Goal: Information Seeking & Learning: Learn about a topic

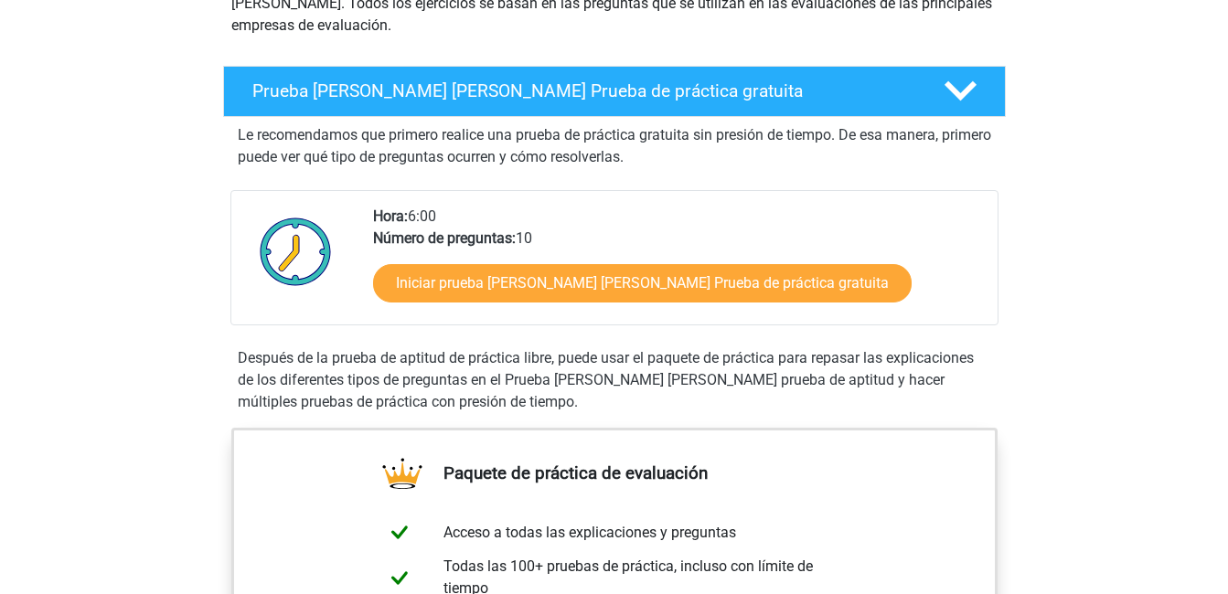
scroll to position [249, 0]
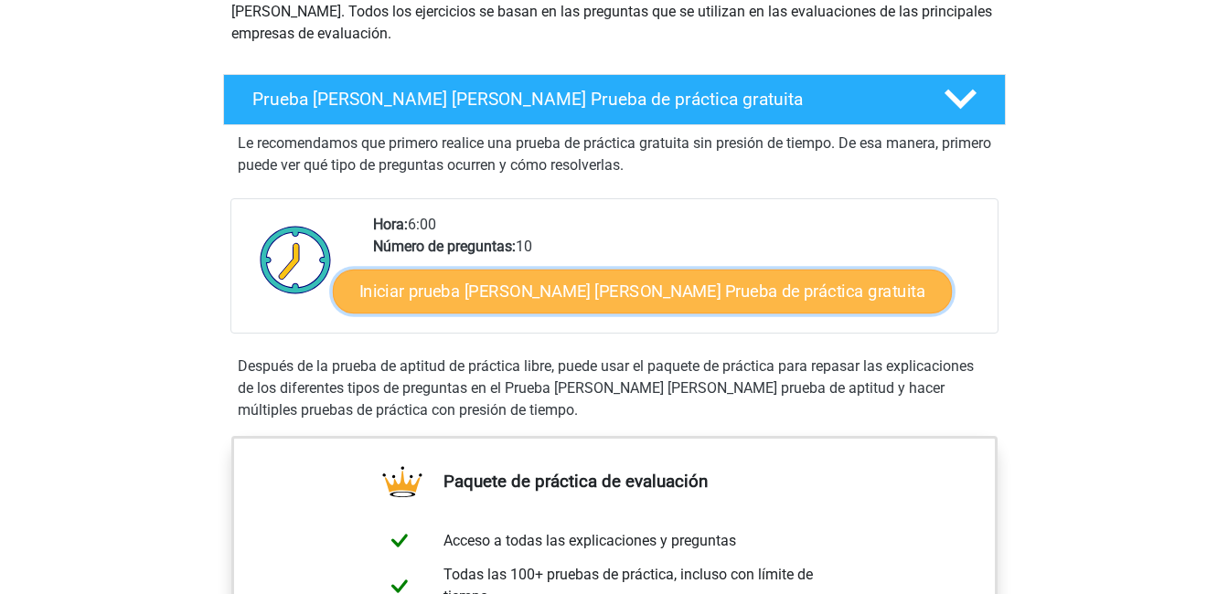
click at [646, 283] on link "Iniciar prueba de Watson Glaser Prueba de práctica gratuita" at bounding box center [642, 292] width 619 height 44
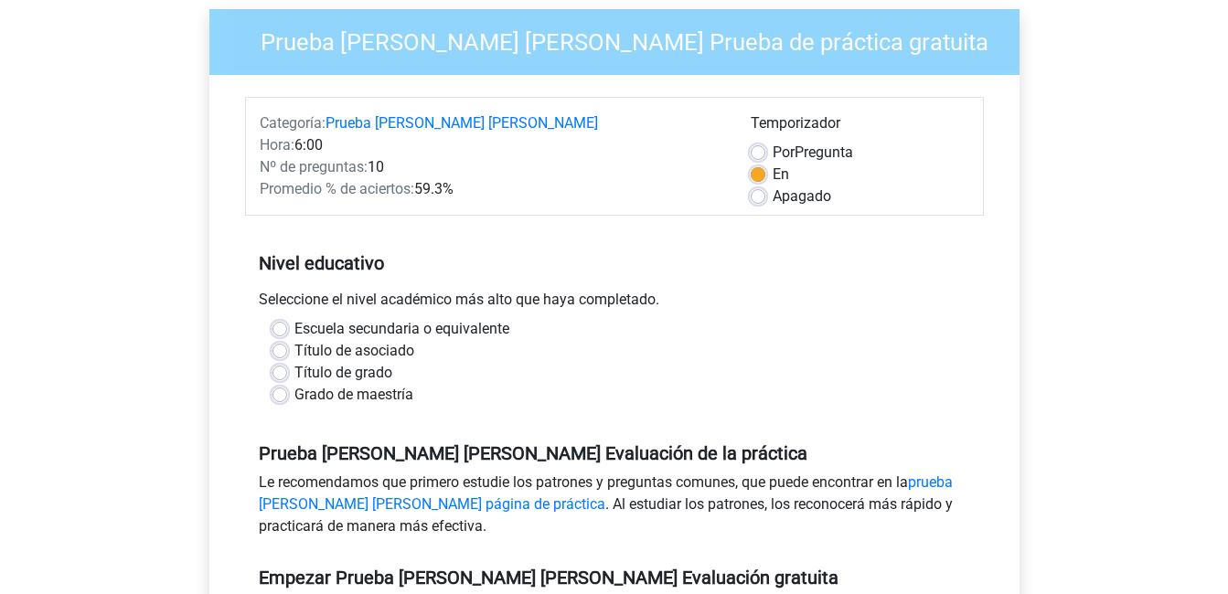
scroll to position [249, 0]
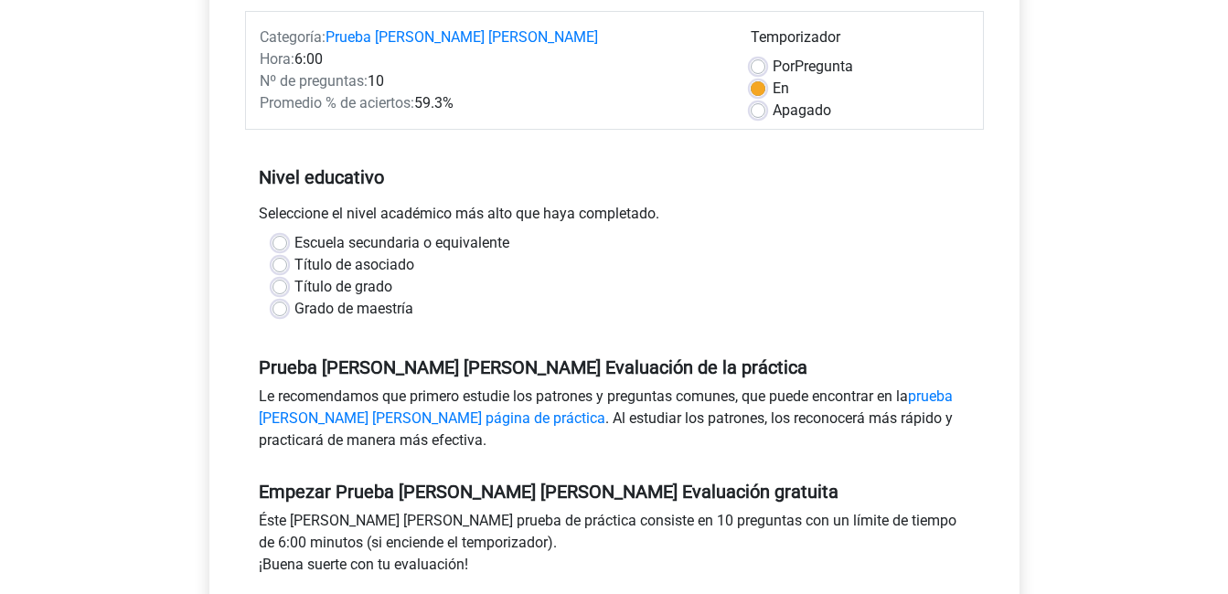
click at [773, 100] on label "Apagado" at bounding box center [802, 111] width 59 height 22
click at [751, 100] on input "Apagado" at bounding box center [758, 109] width 15 height 18
radio input "true"
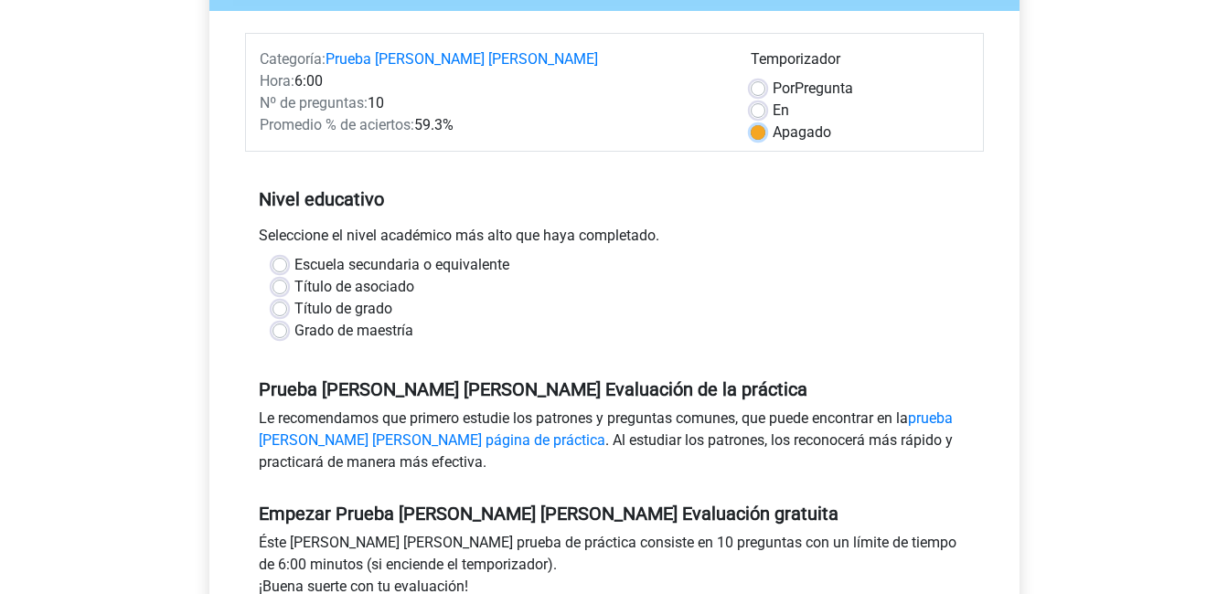
scroll to position [155, 0]
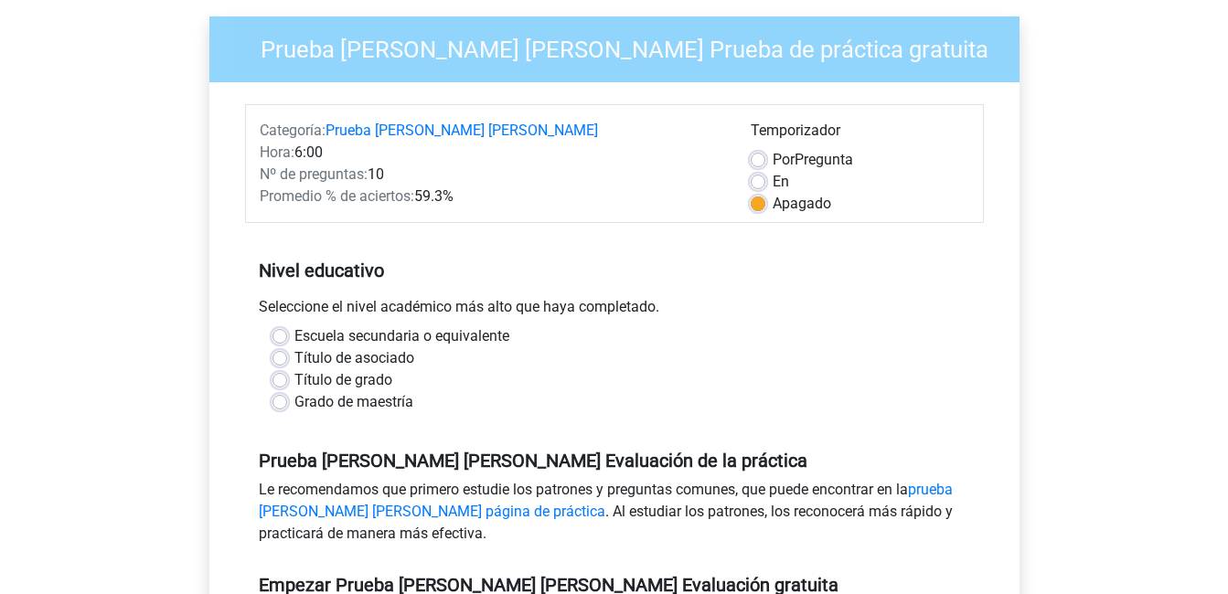
click at [773, 171] on label "En" at bounding box center [781, 182] width 16 height 22
click at [761, 171] on input "En" at bounding box center [758, 180] width 15 height 18
radio input "true"
click at [294, 369] on label "Título de grado" at bounding box center [343, 380] width 98 height 22
click at [275, 369] on input "Título de grado" at bounding box center [279, 378] width 15 height 18
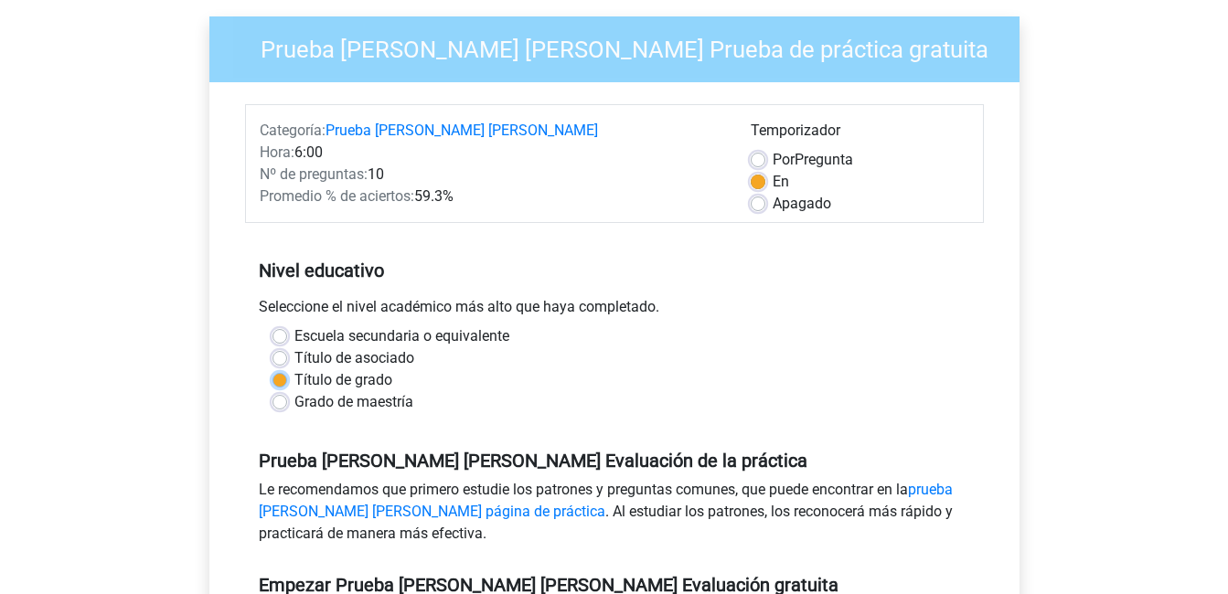
radio input "true"
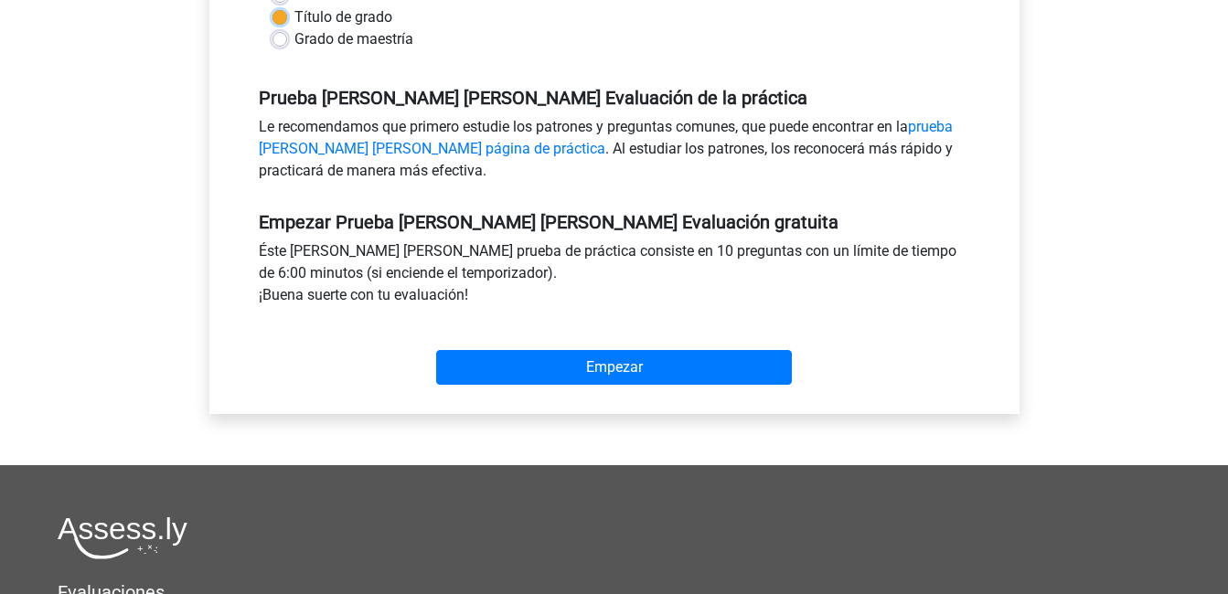
scroll to position [342, 0]
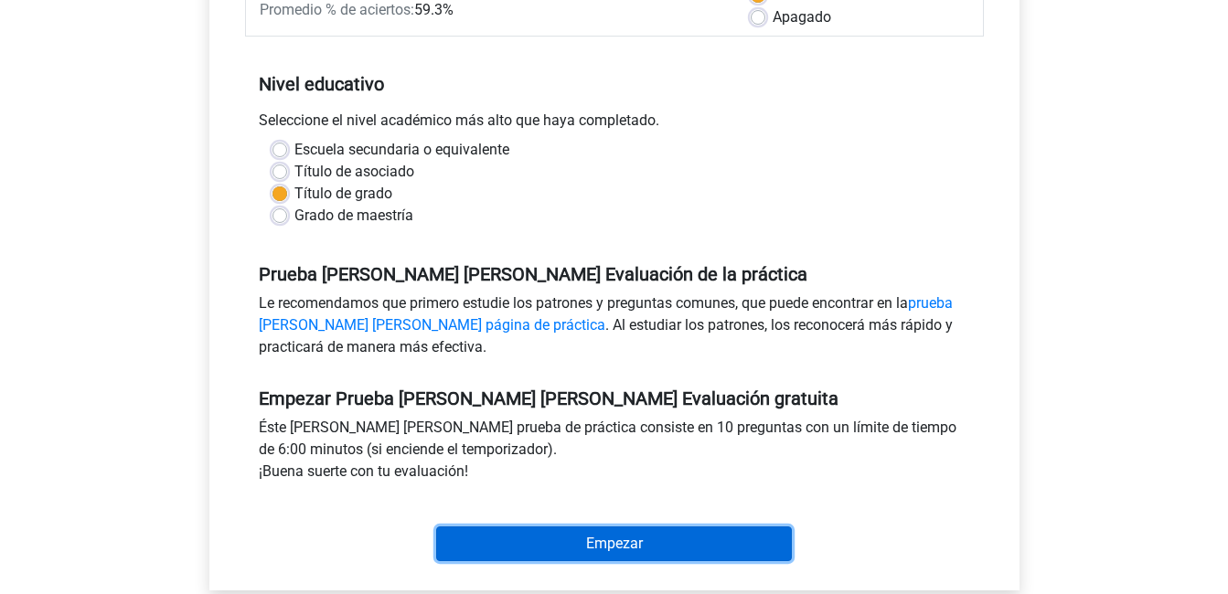
click at [587, 528] on input "Empezar" at bounding box center [614, 544] width 356 height 35
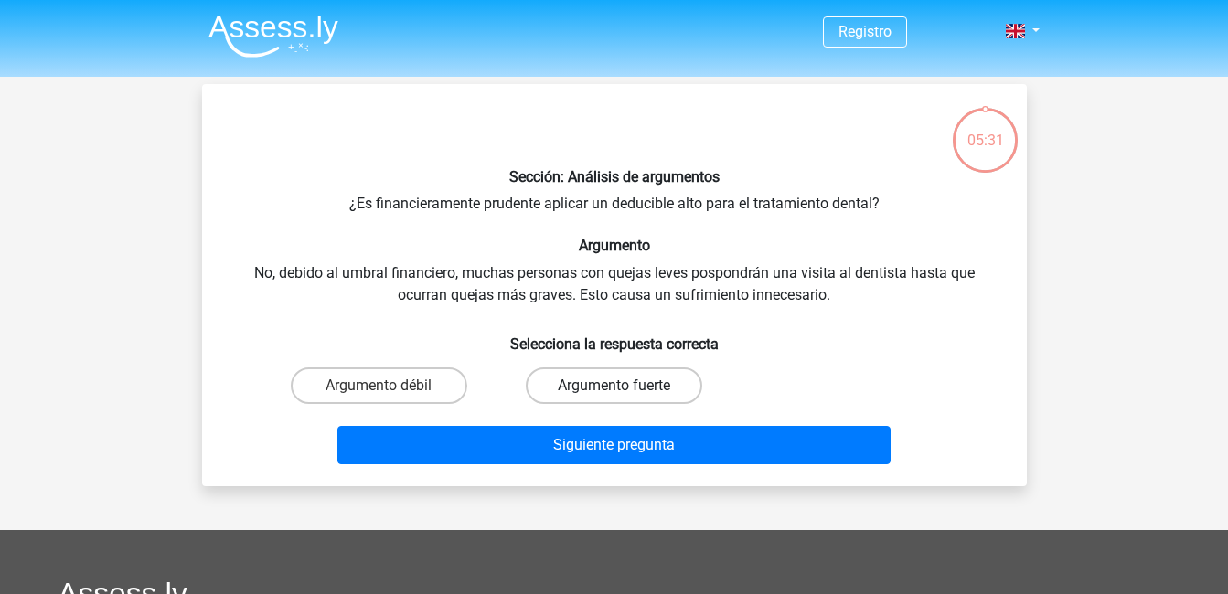
click at [539, 397] on label "Argumento fuerte" at bounding box center [614, 386] width 176 height 37
click at [613, 397] on input "Argumento fuerte" at bounding box center [619, 392] width 12 height 12
radio input "true"
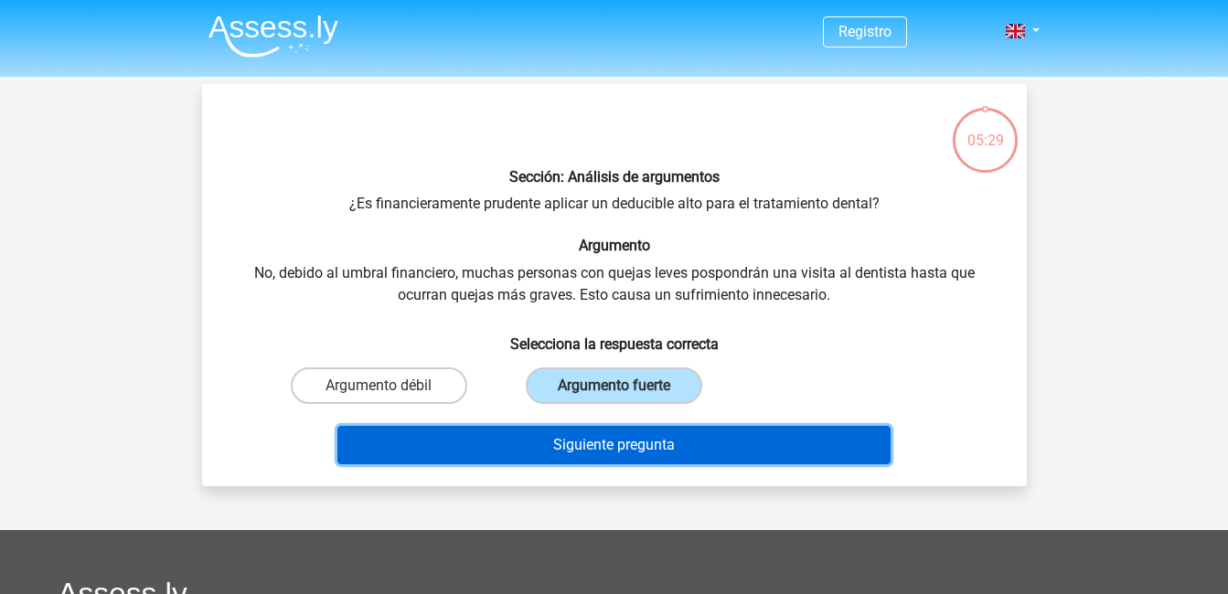
click at [571, 435] on button "Siguiente pregunta" at bounding box center [613, 445] width 553 height 38
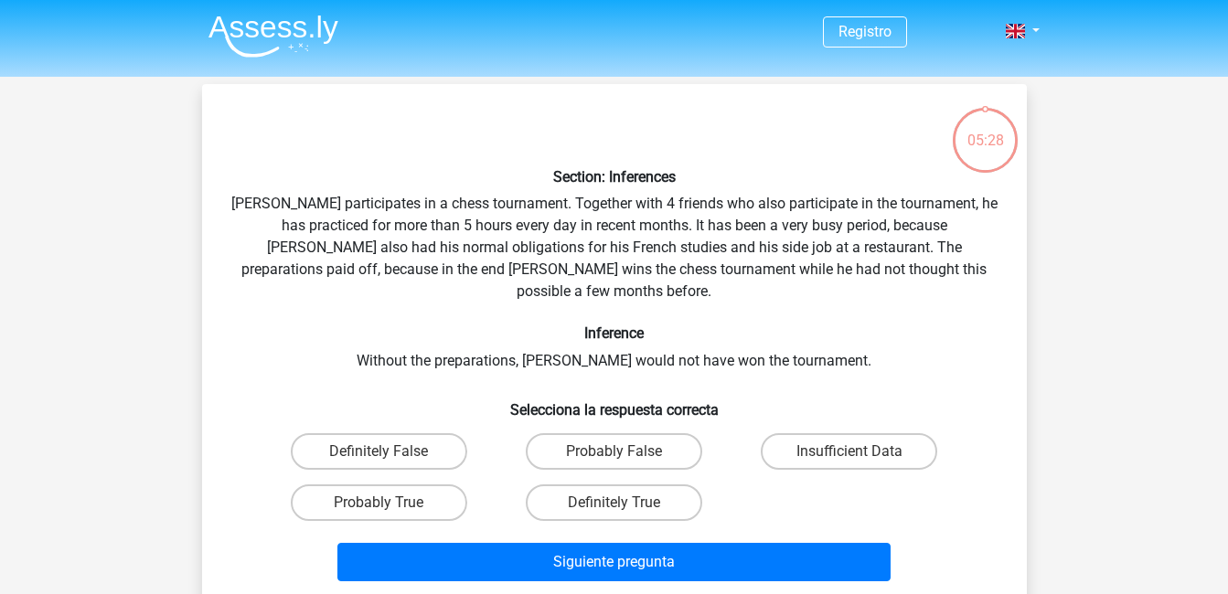
scroll to position [84, 0]
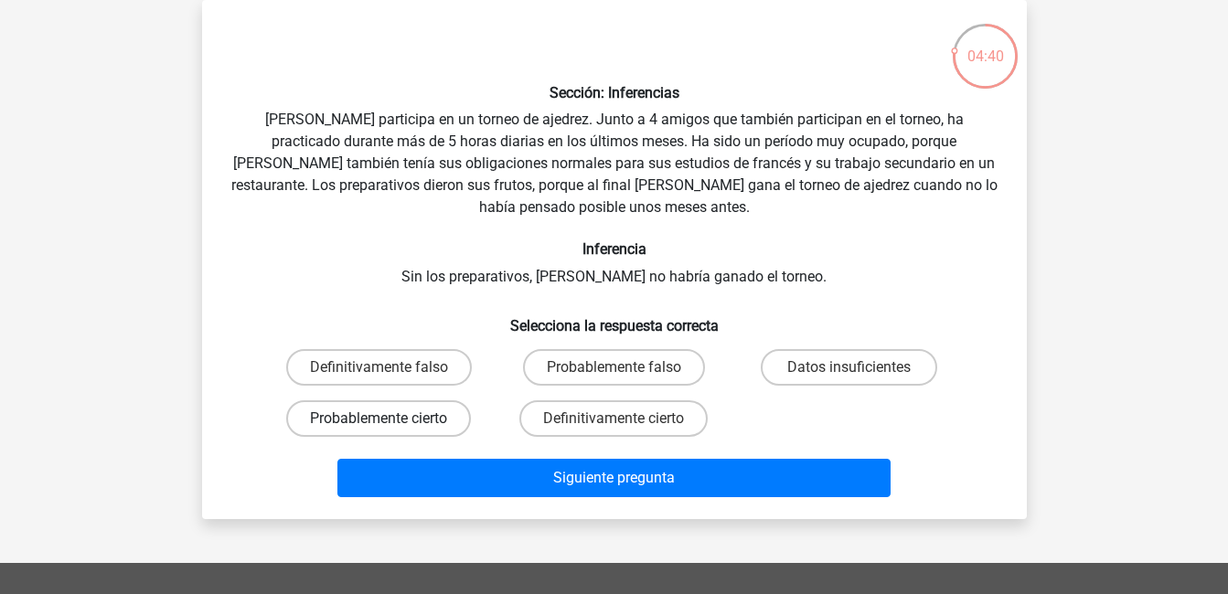
click at [444, 408] on label "Probablemente cierto" at bounding box center [378, 418] width 185 height 37
click at [390, 419] on input "Probablemente cierto" at bounding box center [385, 425] width 12 height 12
radio input "true"
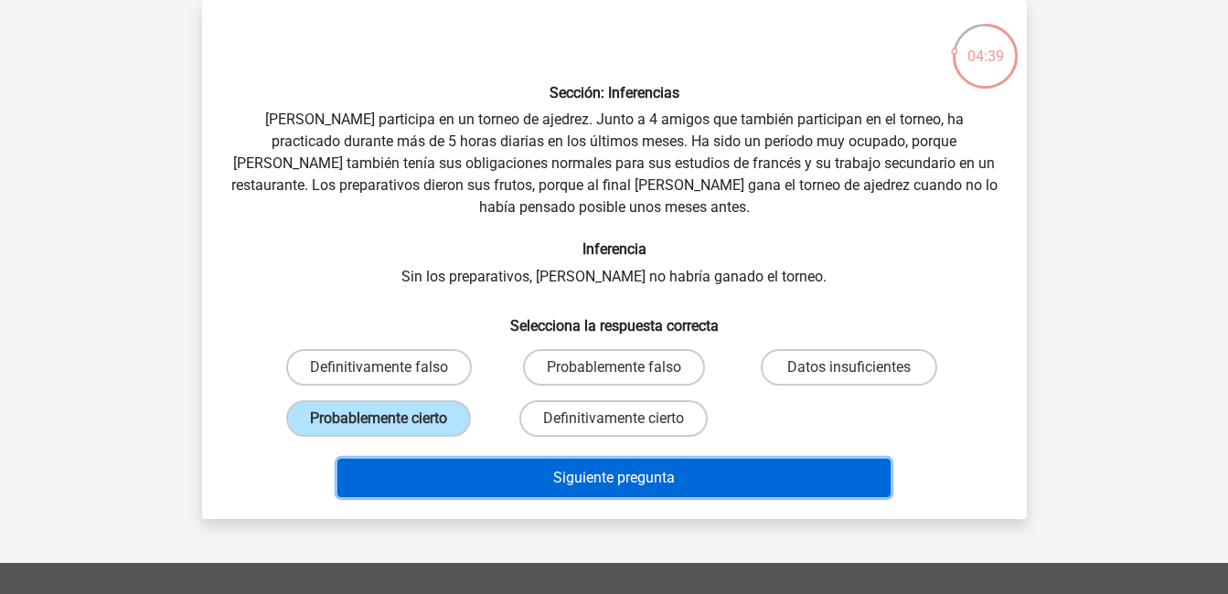
click at [596, 475] on button "Siguiente pregunta" at bounding box center [613, 478] width 553 height 38
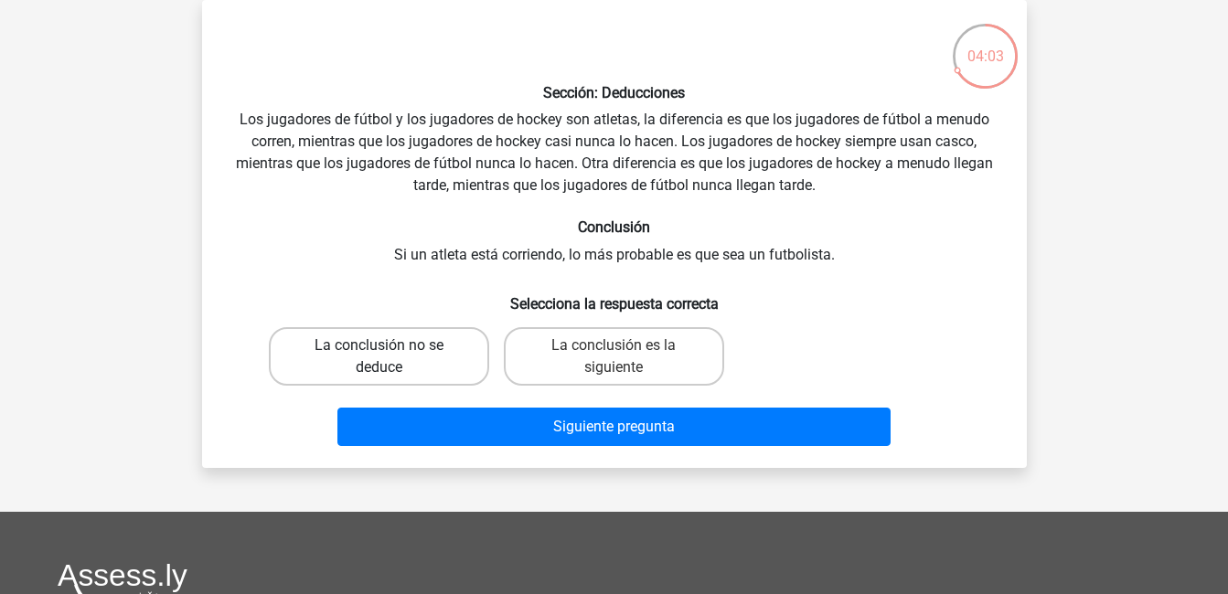
click at [410, 344] on label "La conclusión no se deduce" at bounding box center [379, 356] width 220 height 59
click at [390, 346] on input "La conclusión no se deduce" at bounding box center [385, 352] width 12 height 12
radio input "true"
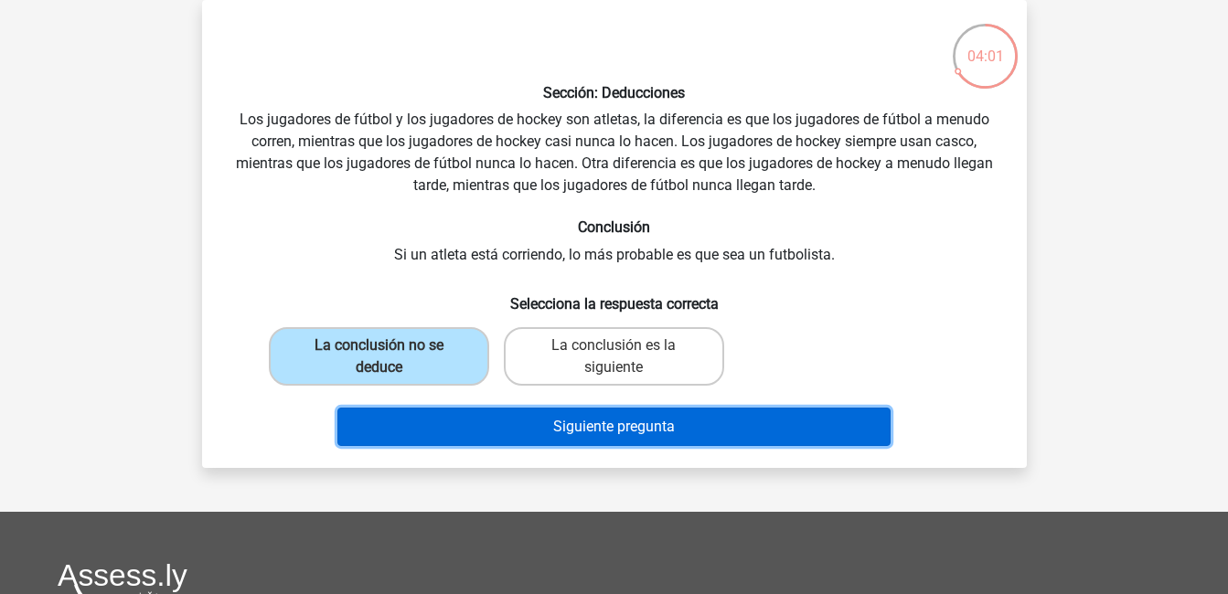
click at [563, 417] on button "Siguiente pregunta" at bounding box center [613, 427] width 553 height 38
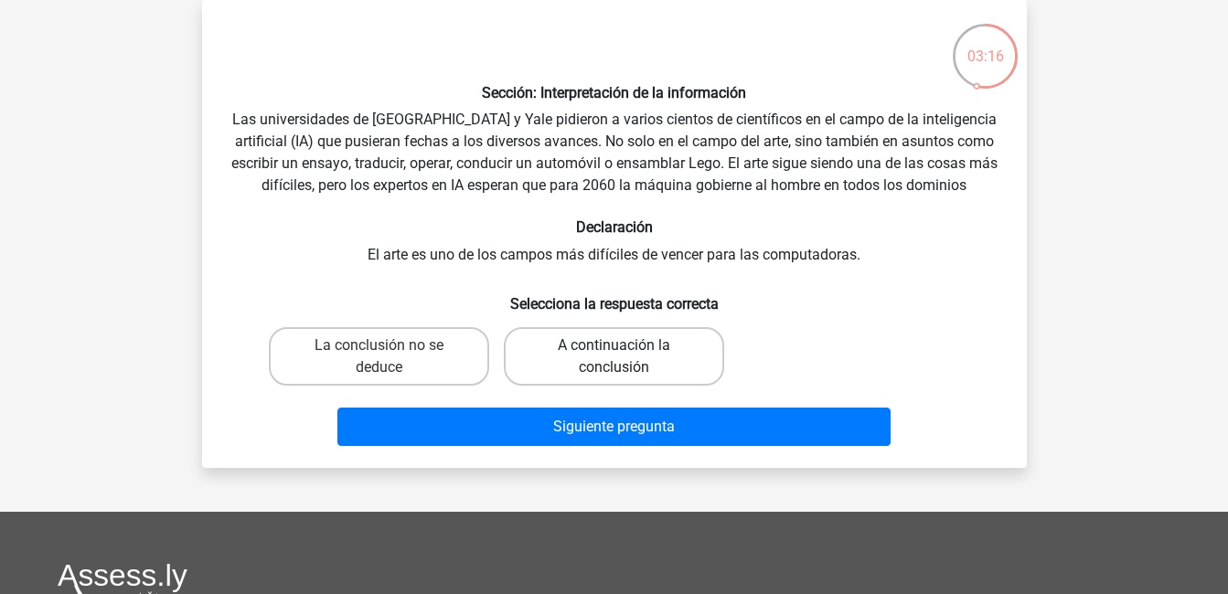
click at [586, 334] on label "A continuación la conclusión" at bounding box center [614, 356] width 220 height 59
click at [613, 346] on input "A continuación la conclusión" at bounding box center [619, 352] width 12 height 12
radio input "true"
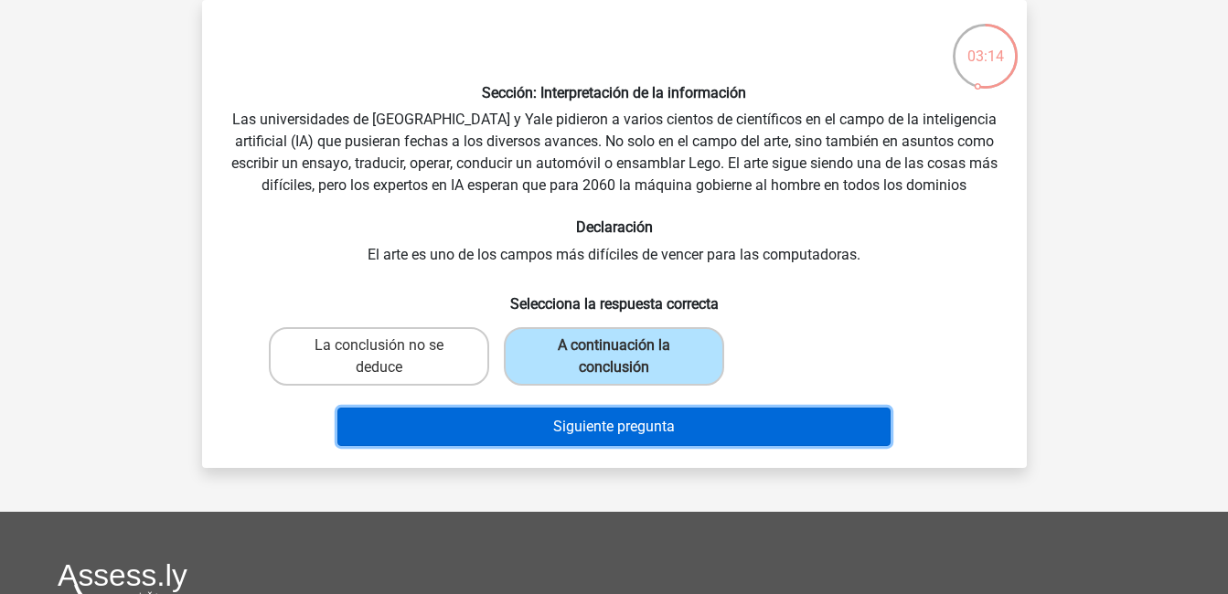
click at [632, 419] on button "Siguiente pregunta" at bounding box center [613, 427] width 553 height 38
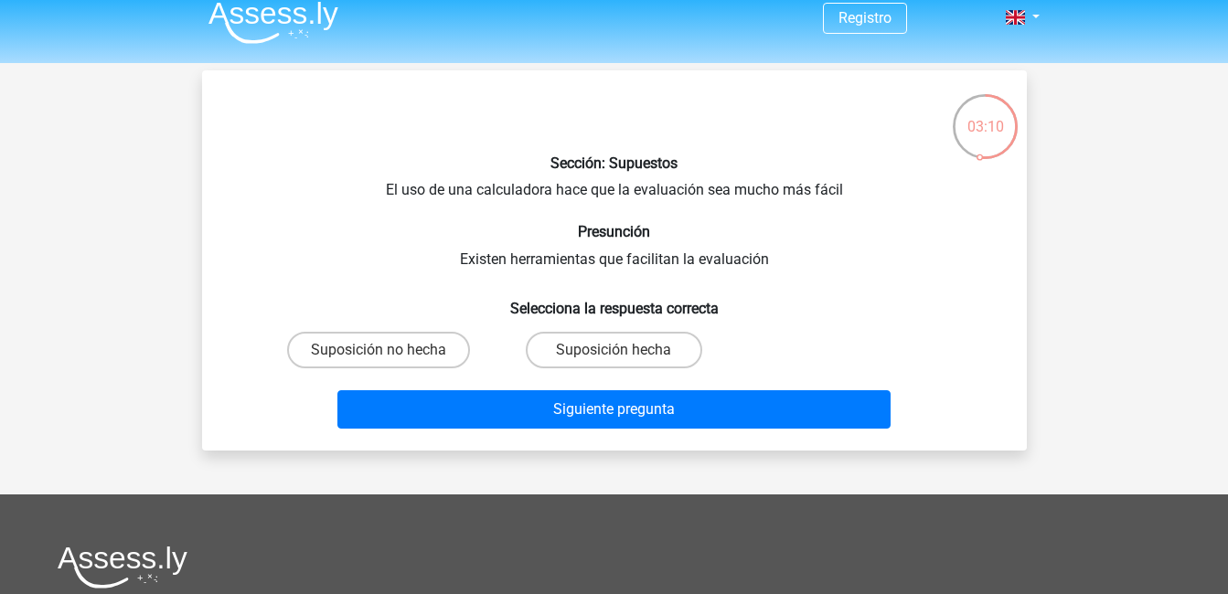
scroll to position [16, 0]
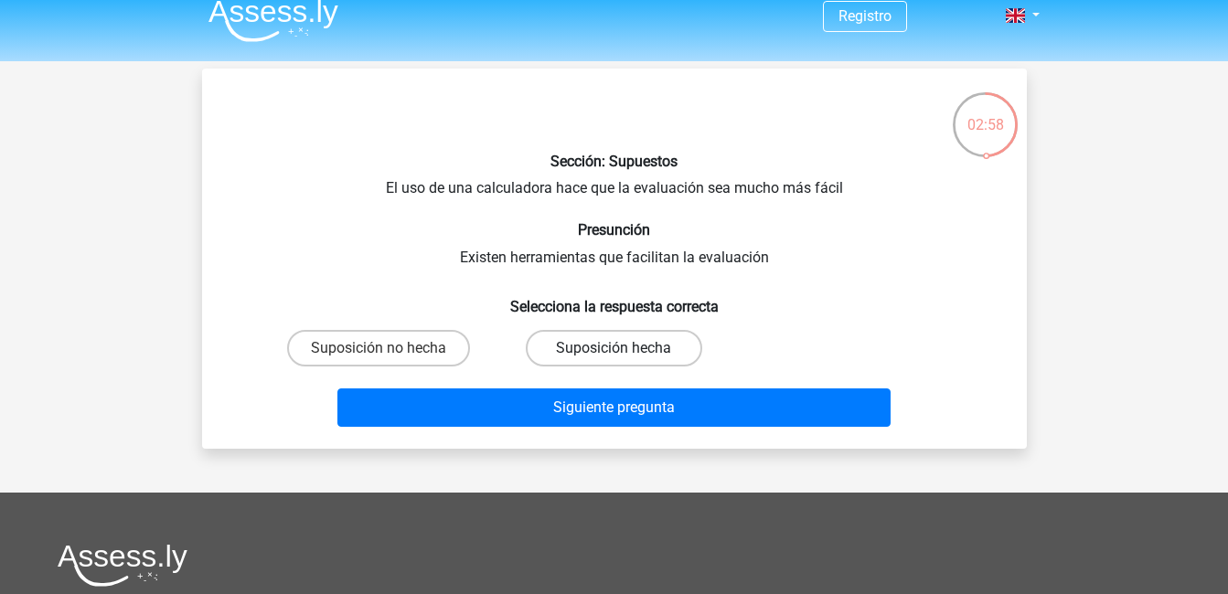
click at [606, 338] on label "Suposición hecha" at bounding box center [614, 348] width 176 height 37
click at [613, 348] on input "Suposición hecha" at bounding box center [619, 354] width 12 height 12
radio input "true"
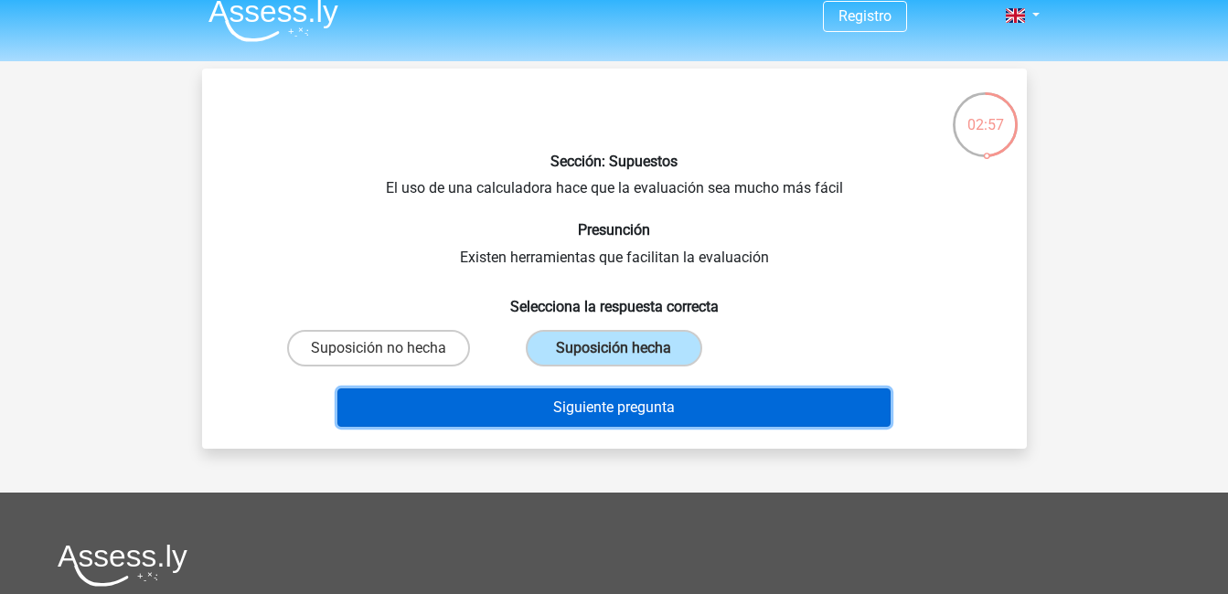
click at [659, 391] on button "Siguiente pregunta" at bounding box center [613, 408] width 553 height 38
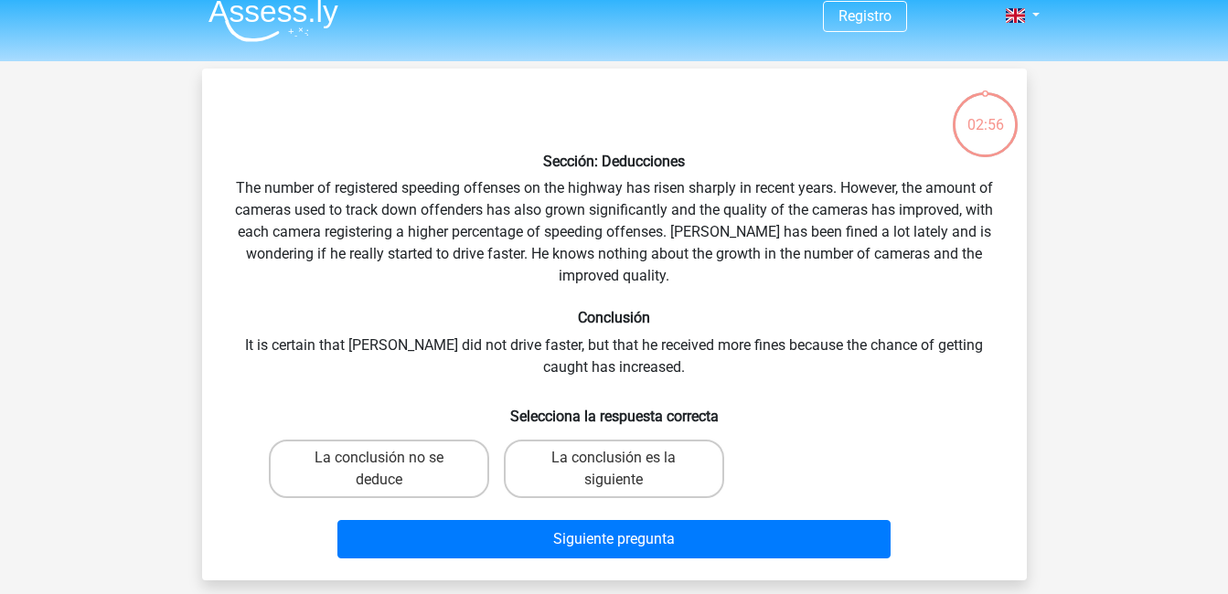
scroll to position [84, 0]
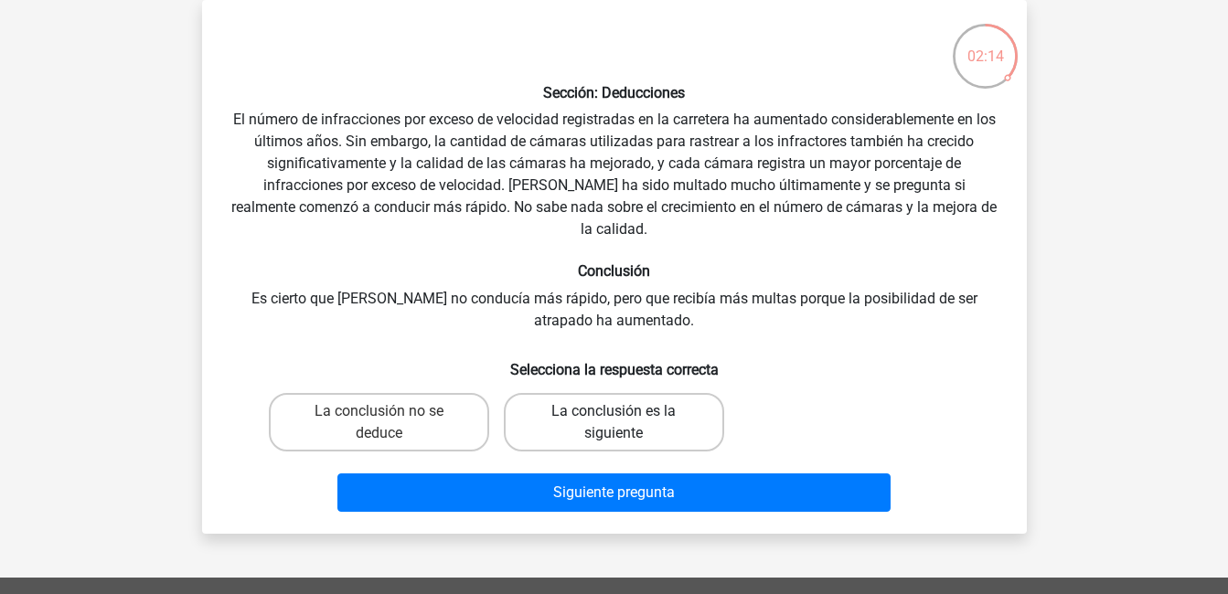
click at [598, 398] on label "La conclusión es la siguiente" at bounding box center [614, 422] width 220 height 59
click at [613, 411] on input "La conclusión es la siguiente" at bounding box center [619, 417] width 12 height 12
radio input "true"
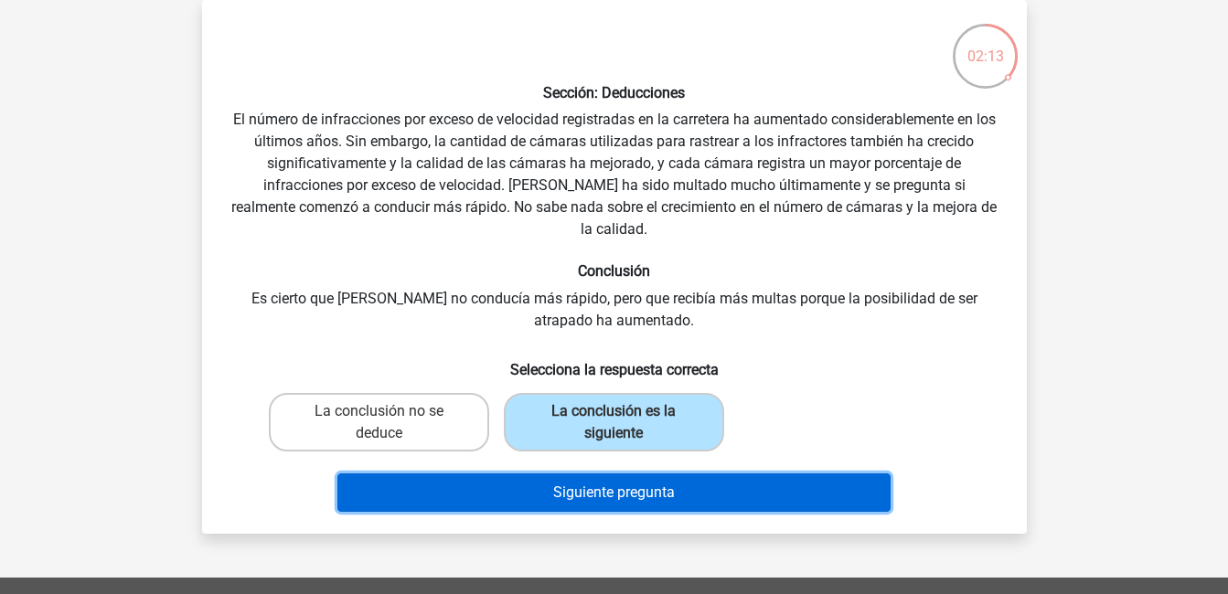
click at [589, 474] on button "Siguiente pregunta" at bounding box center [613, 493] width 553 height 38
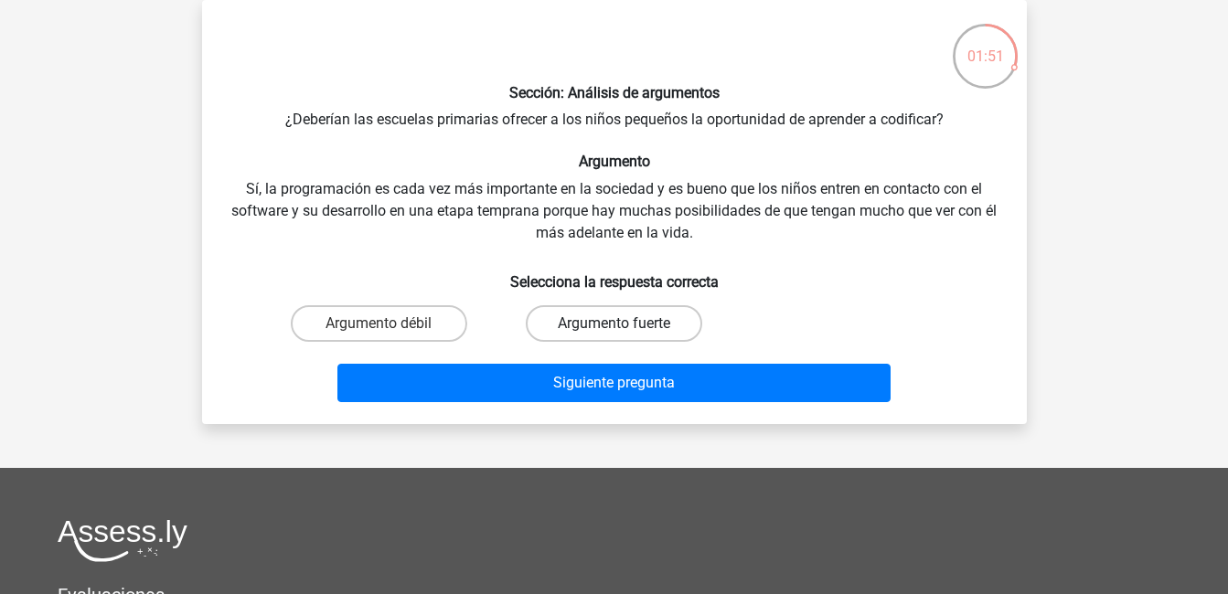
click at [584, 334] on label "Argumento fuerte" at bounding box center [614, 323] width 176 height 37
click at [613, 334] on input "Argumento fuerte" at bounding box center [619, 330] width 12 height 12
radio input "true"
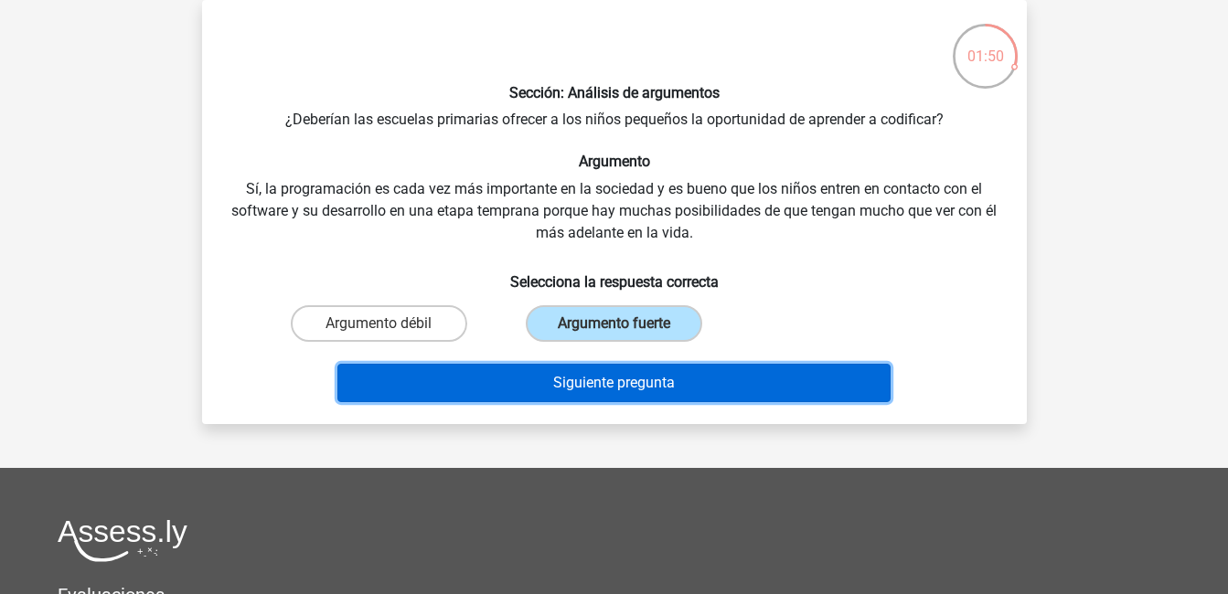
click at [626, 399] on button "Siguiente pregunta" at bounding box center [613, 383] width 553 height 38
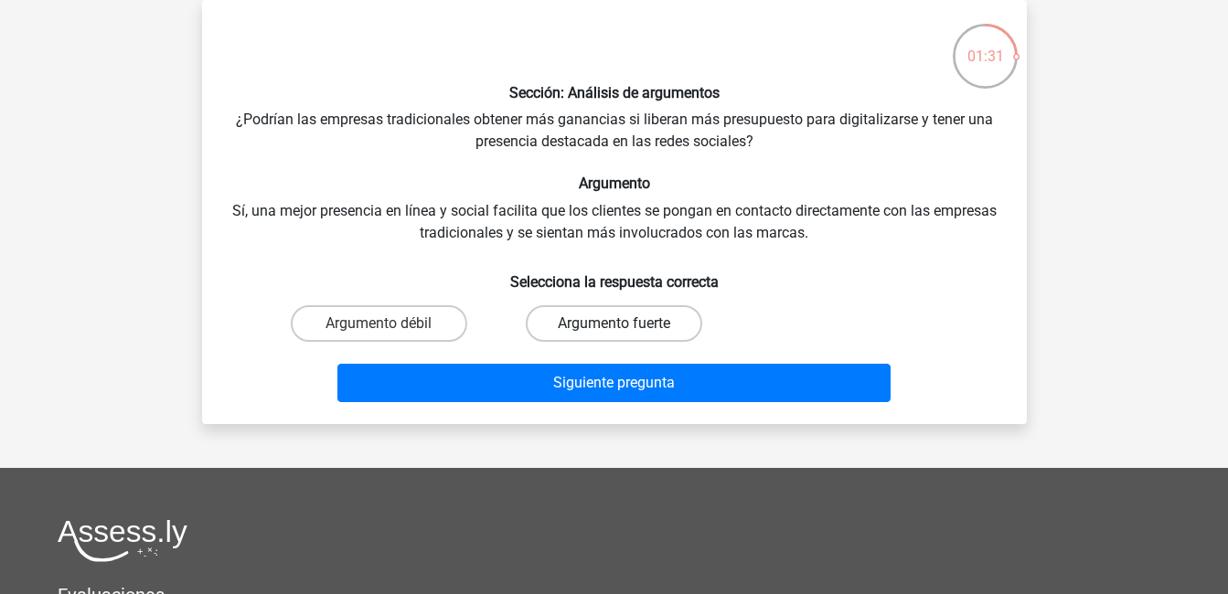
click at [649, 320] on label "Argumento fuerte" at bounding box center [614, 323] width 176 height 37
click at [625, 324] on input "Argumento fuerte" at bounding box center [619, 330] width 12 height 12
radio input "true"
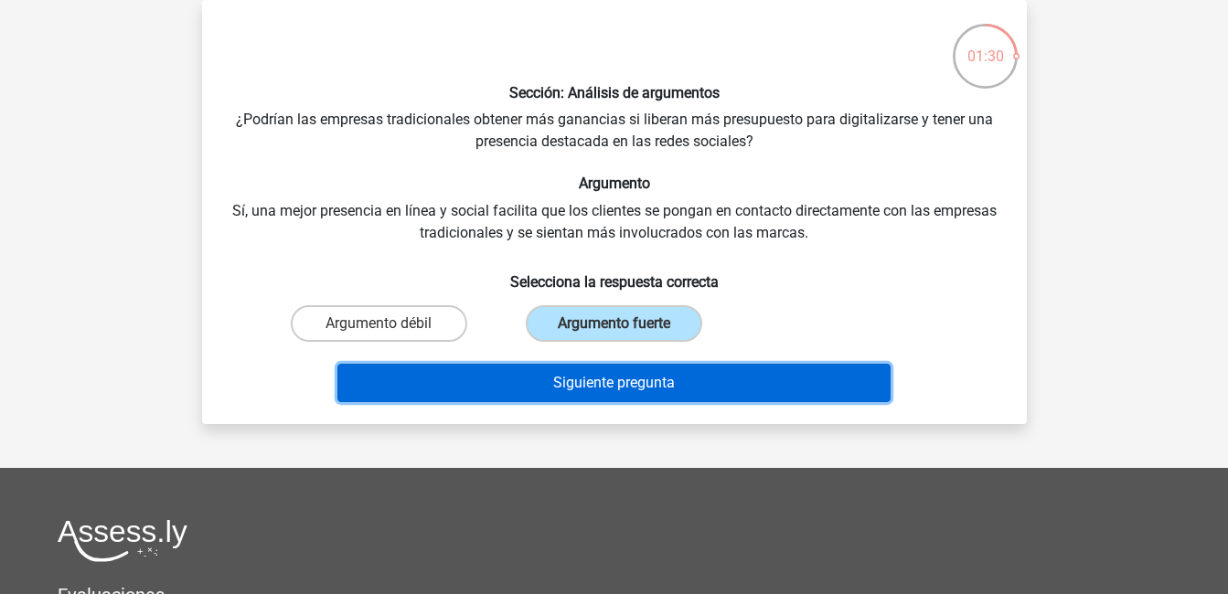
click at [696, 377] on button "Siguiente pregunta" at bounding box center [613, 383] width 553 height 38
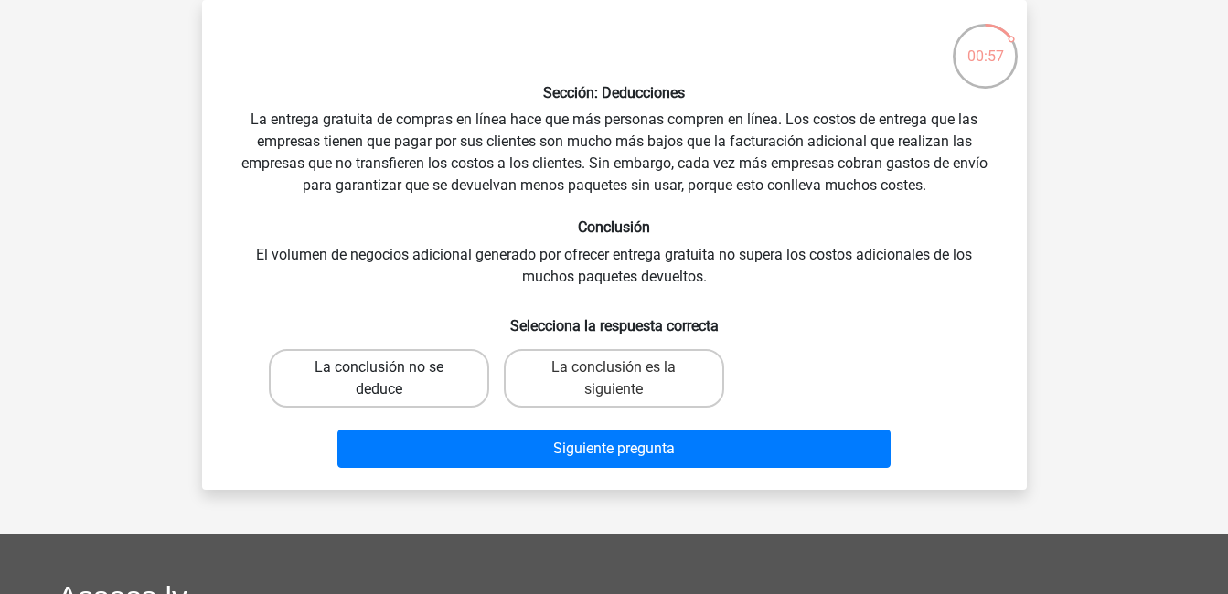
click at [386, 401] on label "La conclusión no se deduce" at bounding box center [379, 378] width 220 height 59
click at [386, 379] on input "La conclusión no se deduce" at bounding box center [385, 374] width 12 height 12
radio input "true"
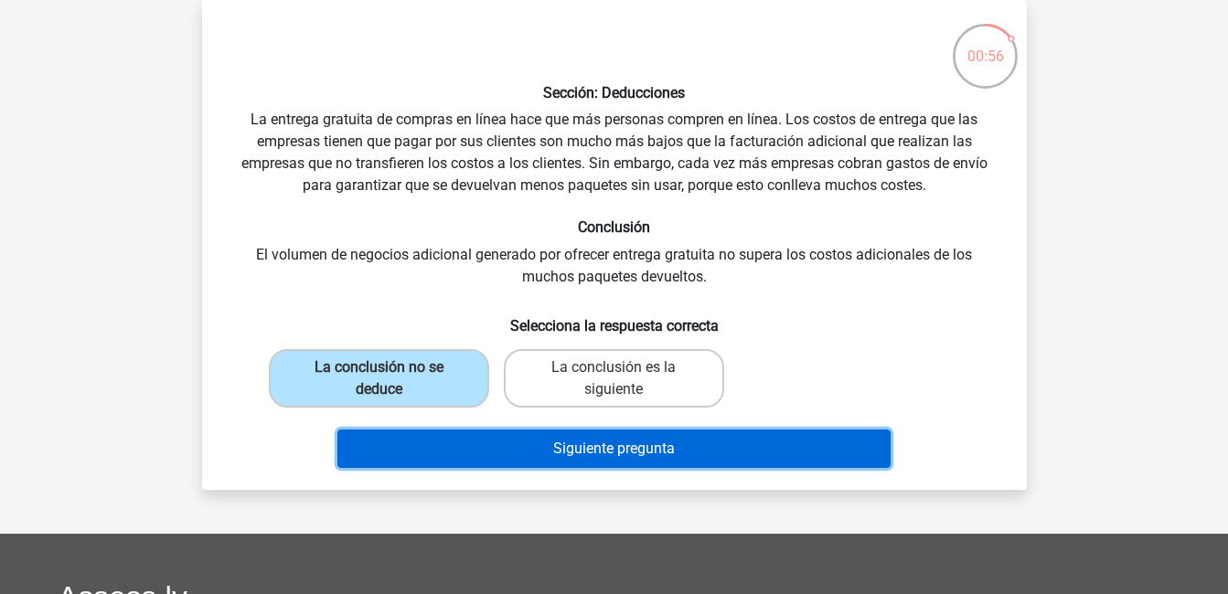
click at [612, 446] on button "Siguiente pregunta" at bounding box center [613, 449] width 553 height 38
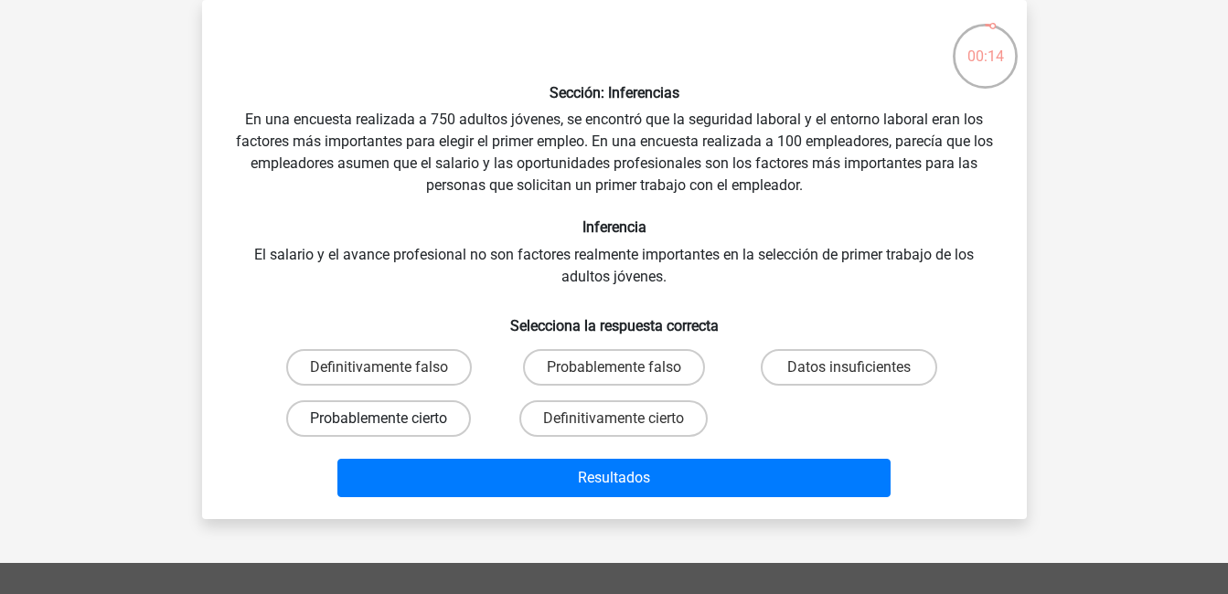
click at [384, 406] on label "Probablemente cierto" at bounding box center [378, 418] width 185 height 37
click at [384, 419] on input "Probablemente cierto" at bounding box center [385, 425] width 12 height 12
radio input "true"
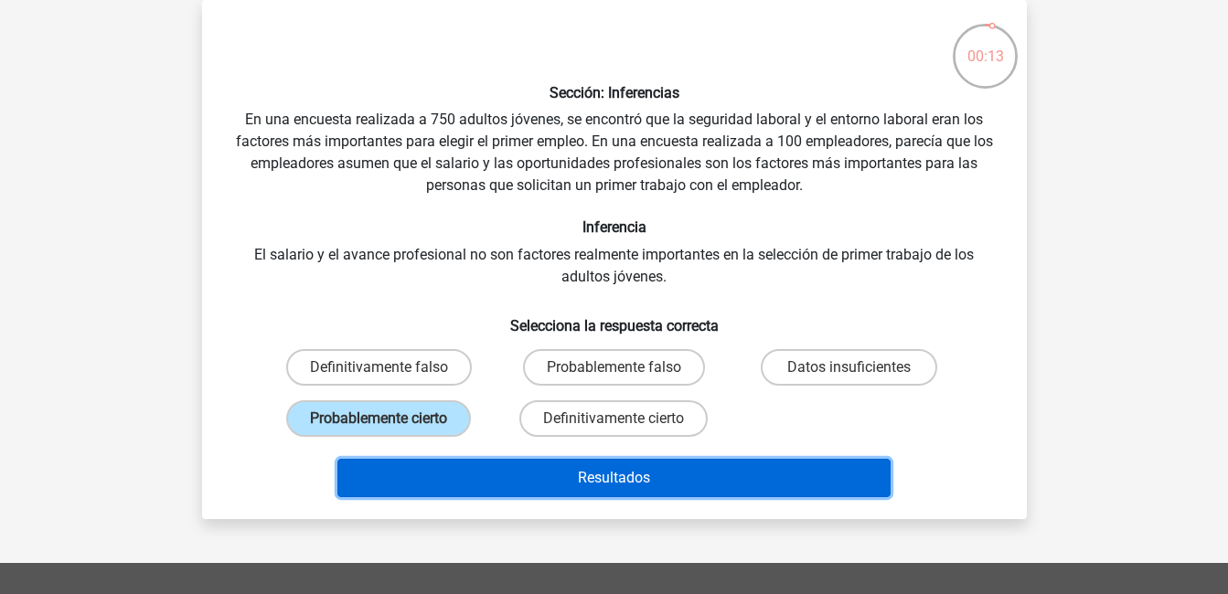
click at [481, 485] on button "Resultados" at bounding box center [613, 478] width 553 height 38
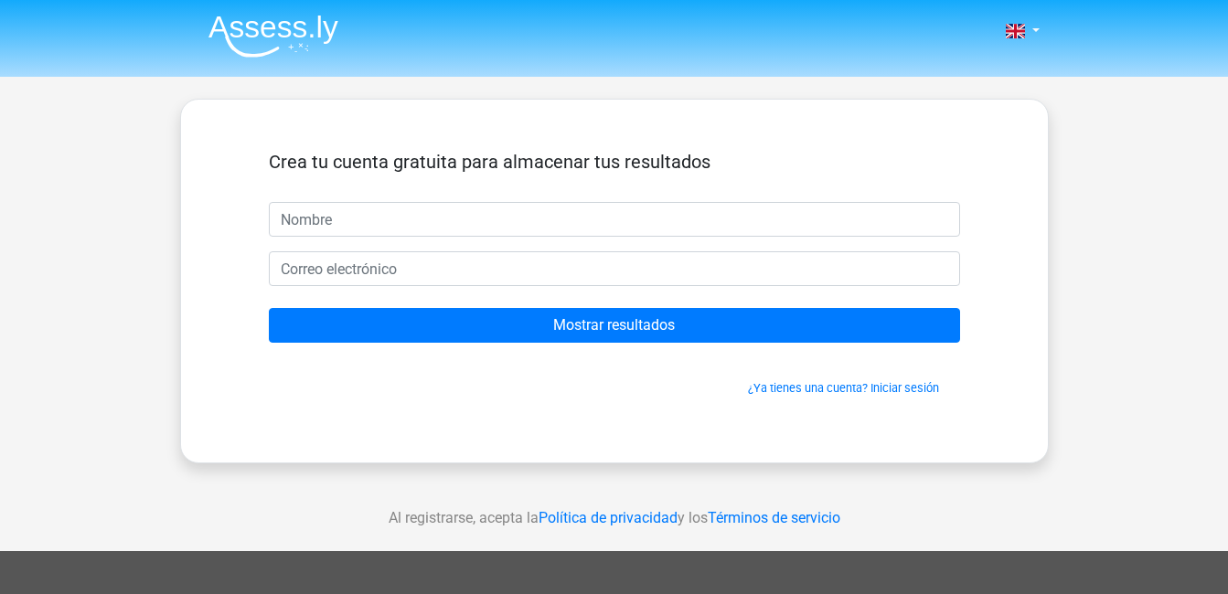
type input "M"
type input "Ernesto Reyes Morales"
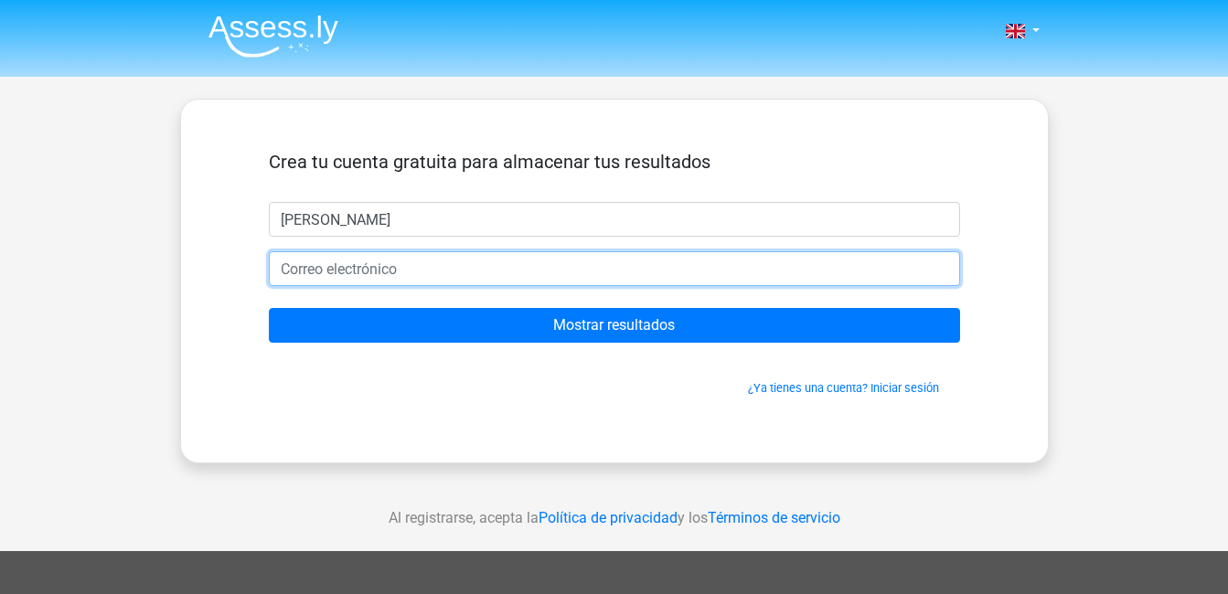
click at [402, 270] on input "email" at bounding box center [614, 268] width 691 height 35
type input "cr5120131@gmail.com"
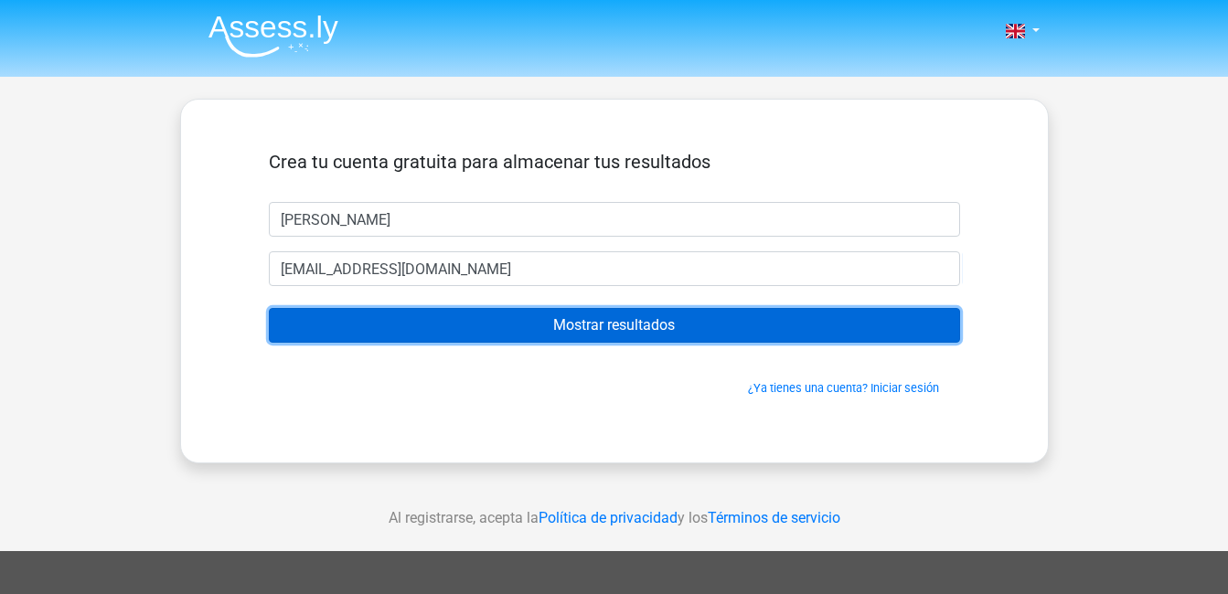
click at [355, 321] on input "Mostrar resultados" at bounding box center [614, 325] width 691 height 35
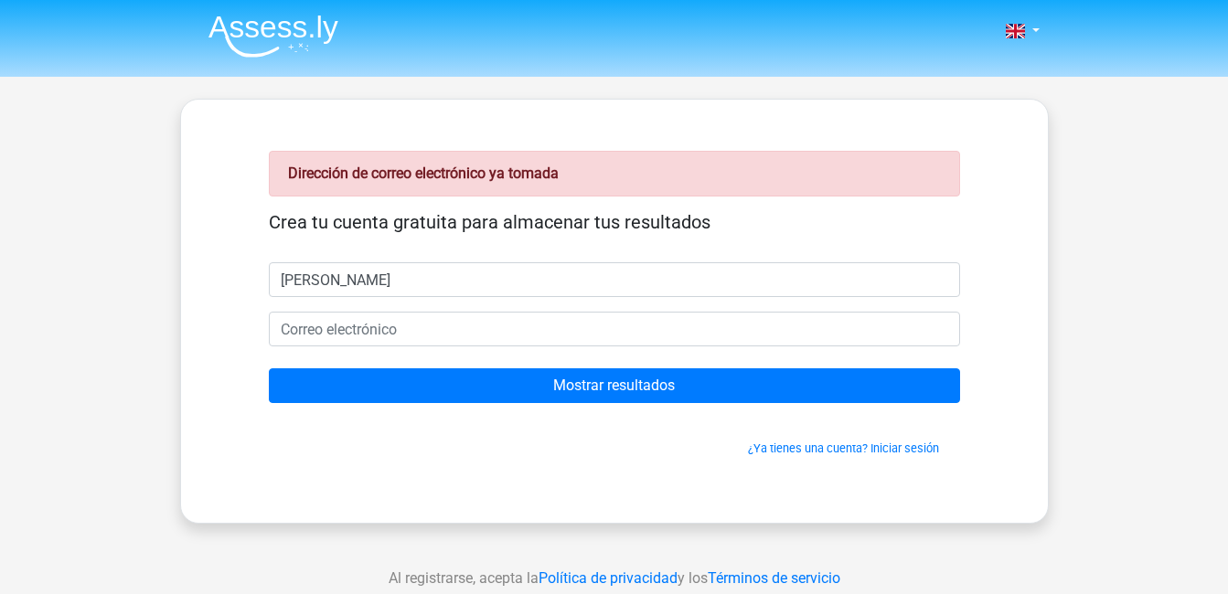
type input "[PERSON_NAME]"
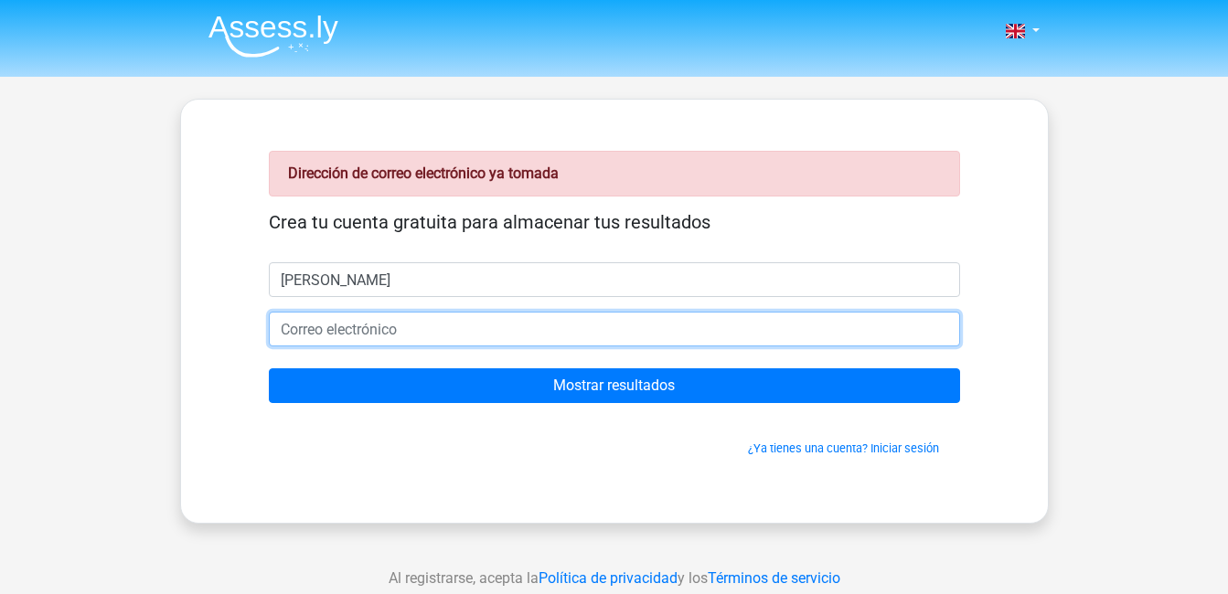
type input "cr5120131@gmail.com"
drag, startPoint x: 446, startPoint y: 330, endPoint x: 181, endPoint y: 332, distance: 265.2
click at [181, 332] on div "Dirección de correo electrónico ya tomada Crea tu cuenta gratuita para almacena…" at bounding box center [614, 311] width 869 height 425
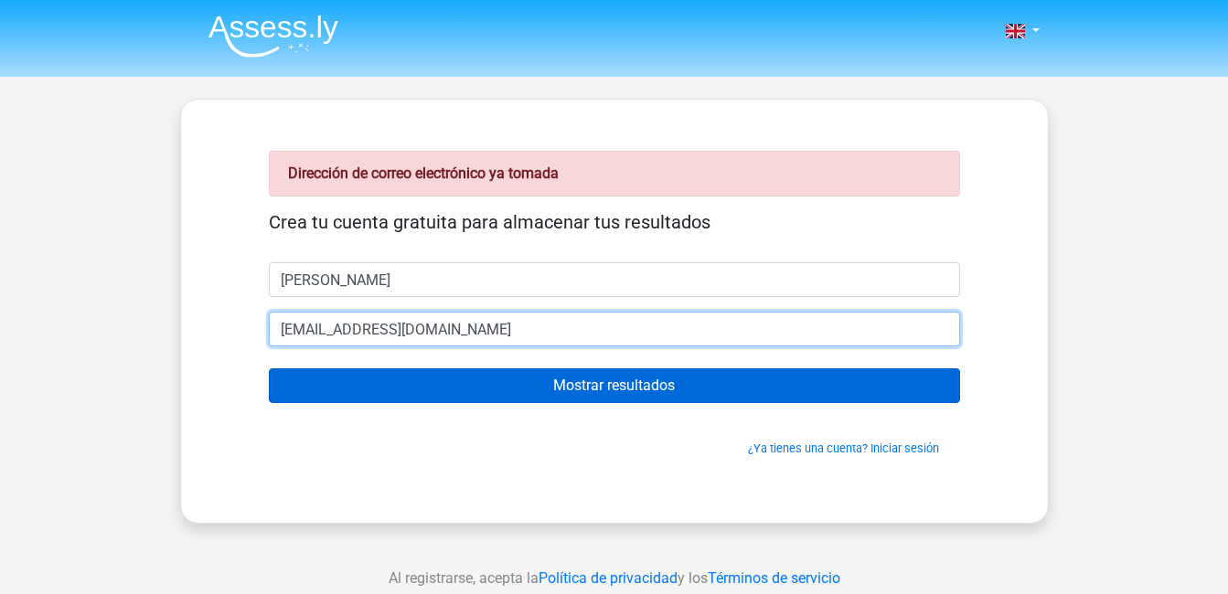
type input "[EMAIL_ADDRESS][DOMAIN_NAME]"
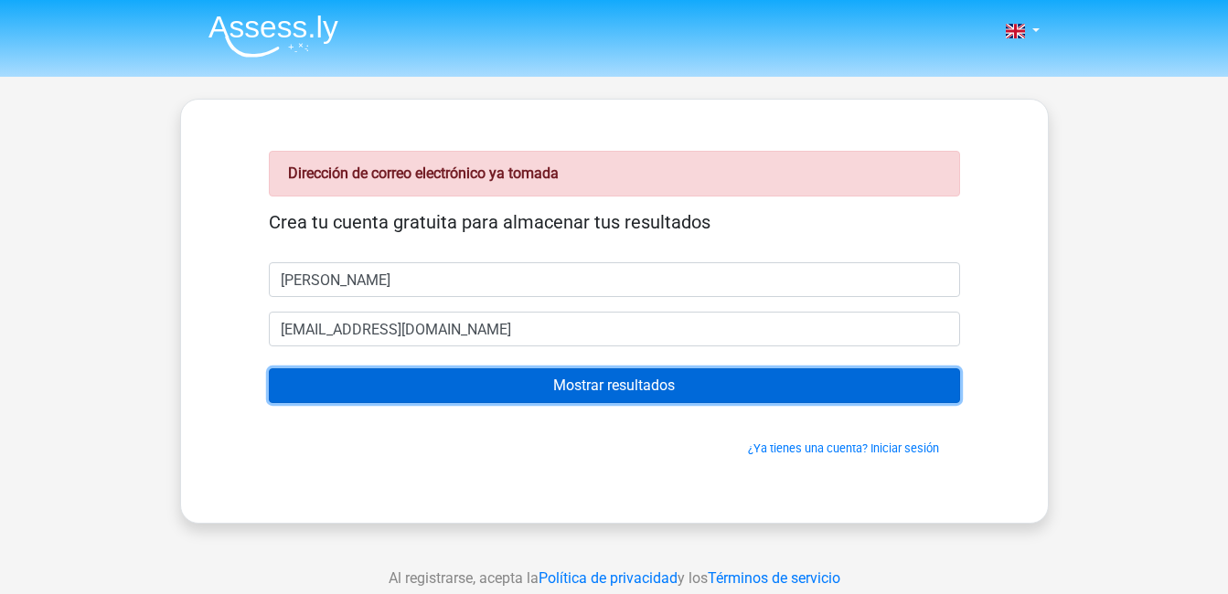
click at [379, 398] on input "Mostrar resultados" at bounding box center [614, 385] width 691 height 35
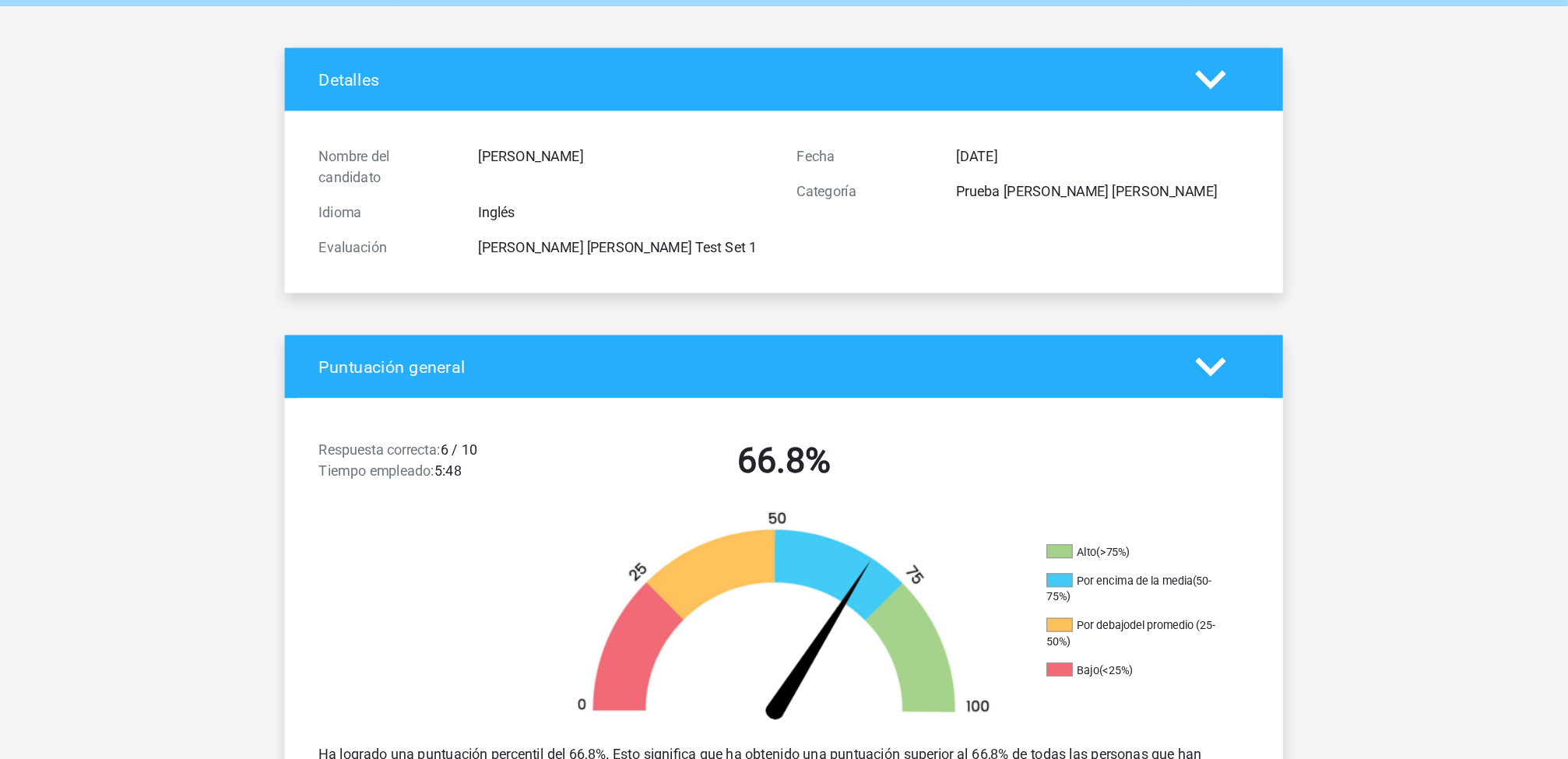
scroll to position [60, 0]
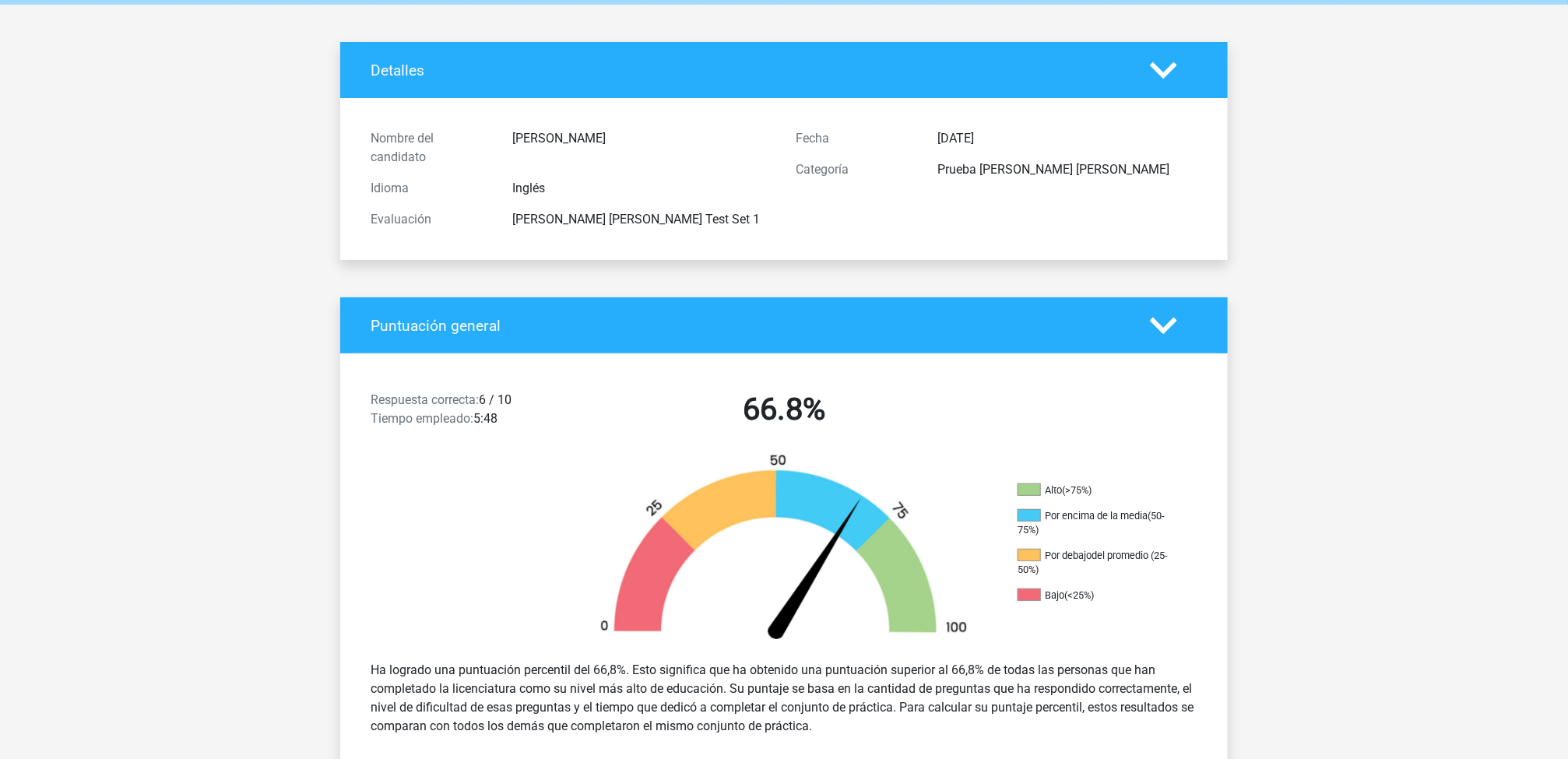
drag, startPoint x: 1169, startPoint y: 4, endPoint x: 1495, endPoint y: 134, distance: 351.0
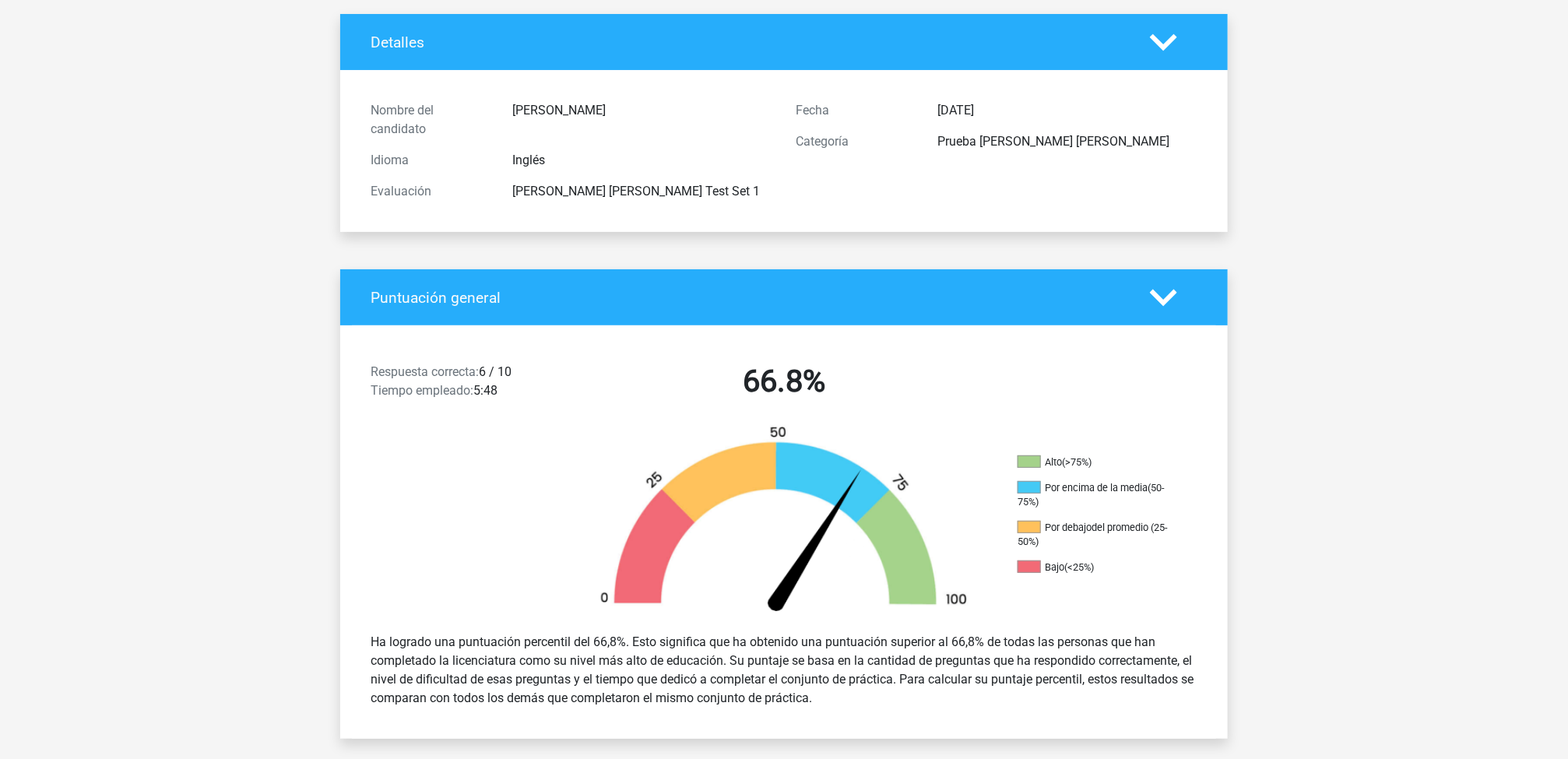
scroll to position [95, 0]
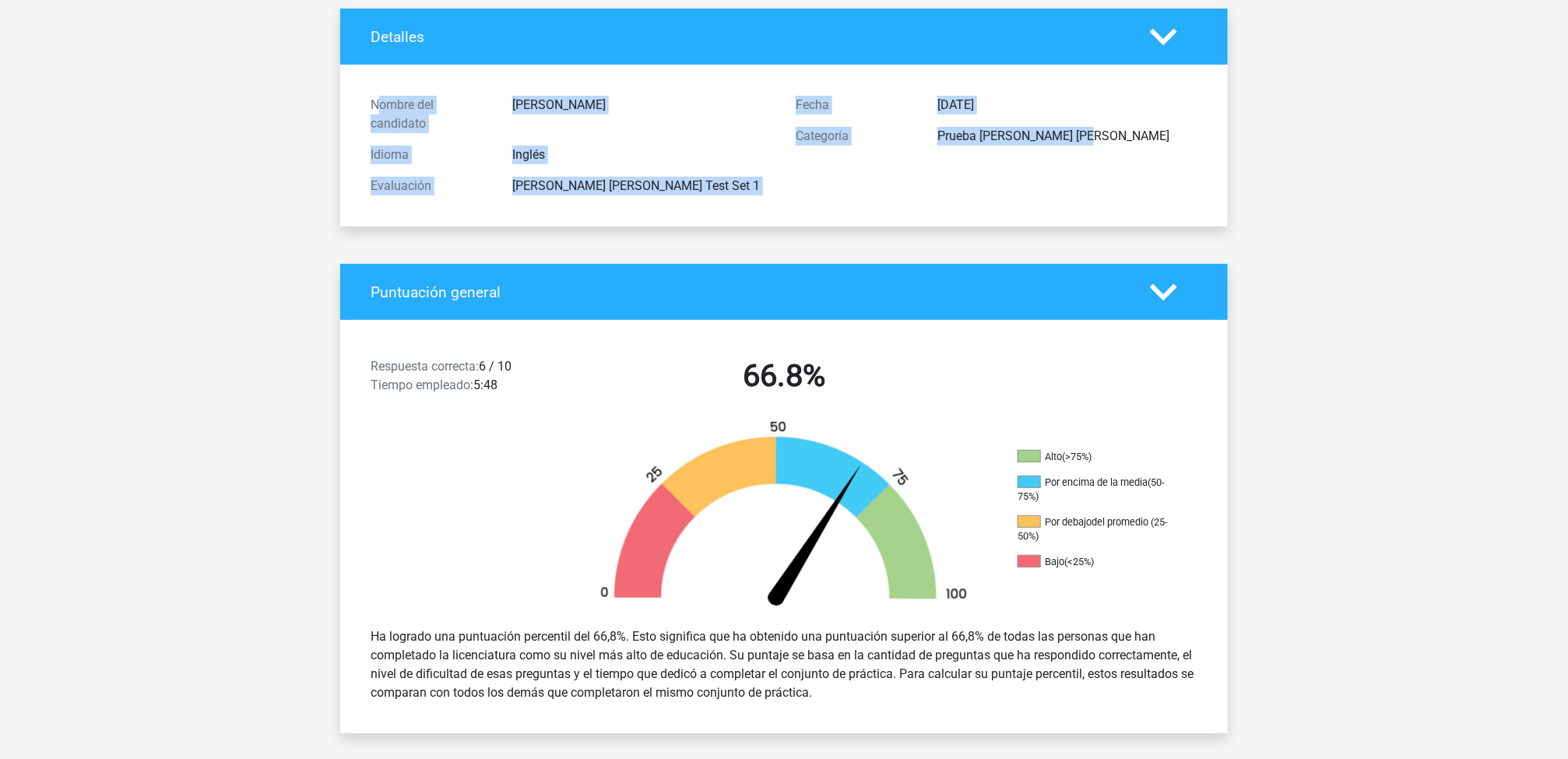
drag, startPoint x: 1565, startPoint y: 132, endPoint x: 1559, endPoint y: 36, distance: 96.2
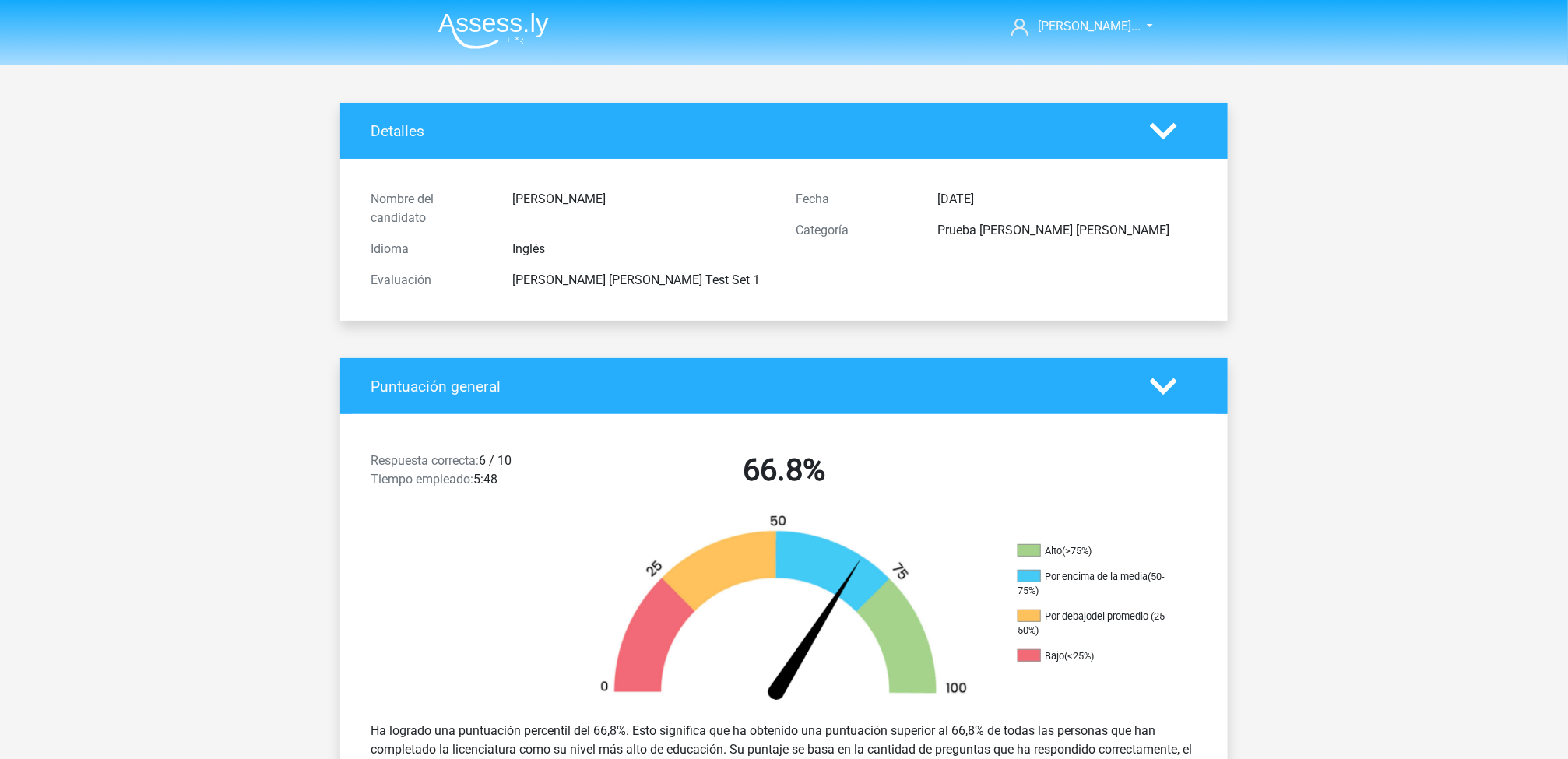
drag, startPoint x: 1561, startPoint y: 3, endPoint x: 1450, endPoint y: 220, distance: 243.7
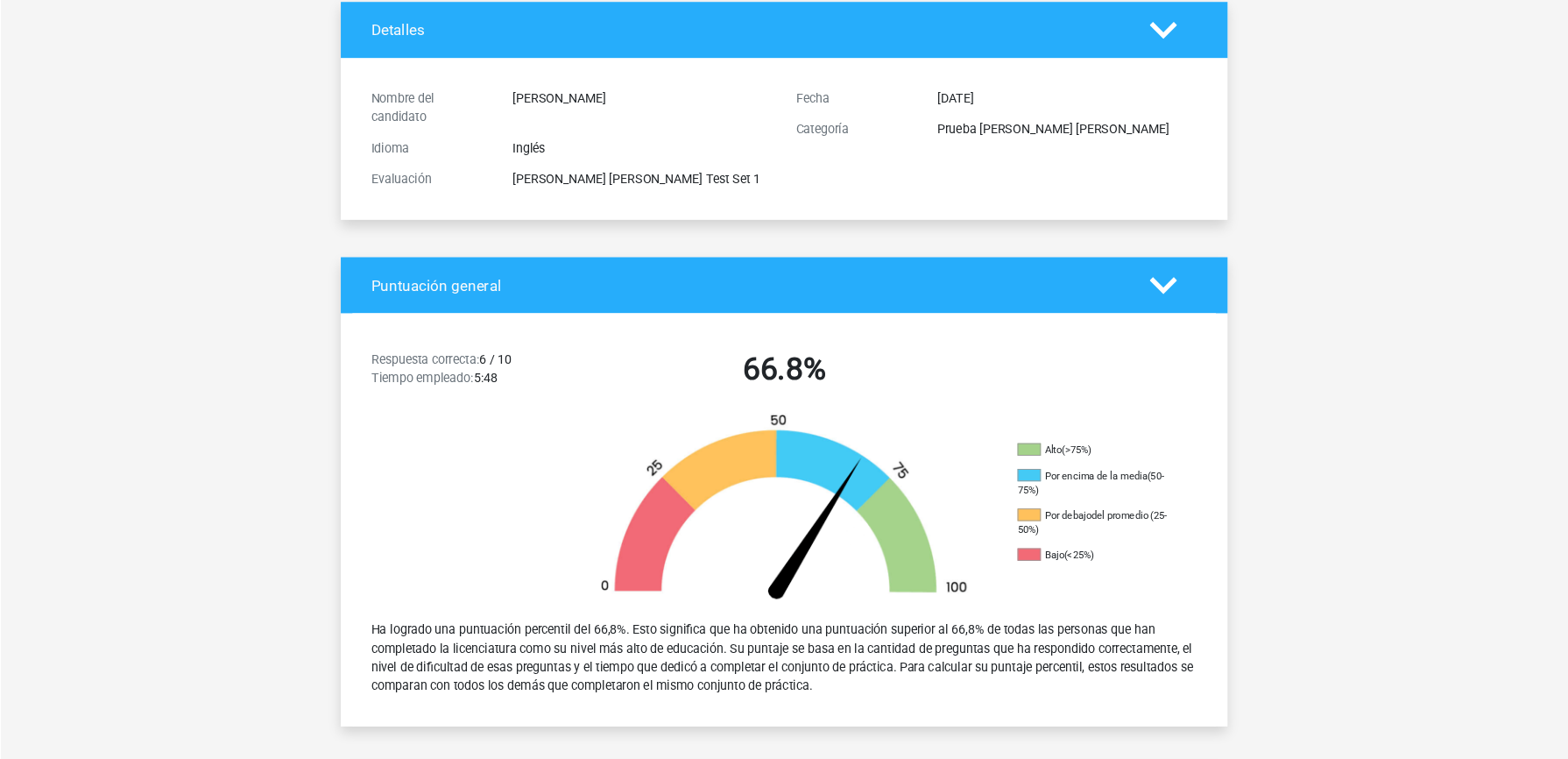
scroll to position [113, 0]
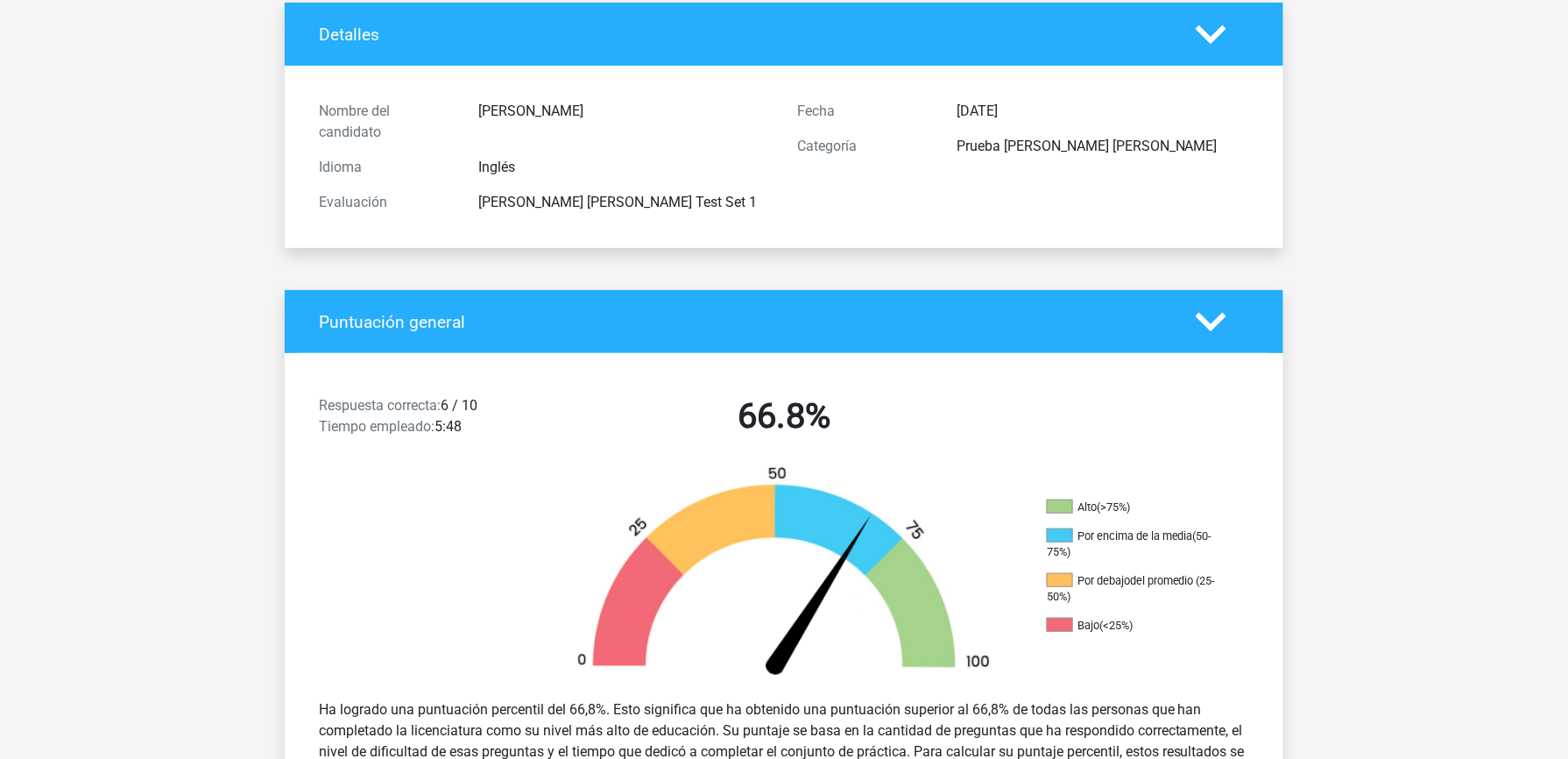
drag, startPoint x: 1582, startPoint y: 12, endPoint x: 1521, endPoint y: 188, distance: 186.3
drag, startPoint x: 1388, startPoint y: 2, endPoint x: 1487, endPoint y: 158, distance: 184.8
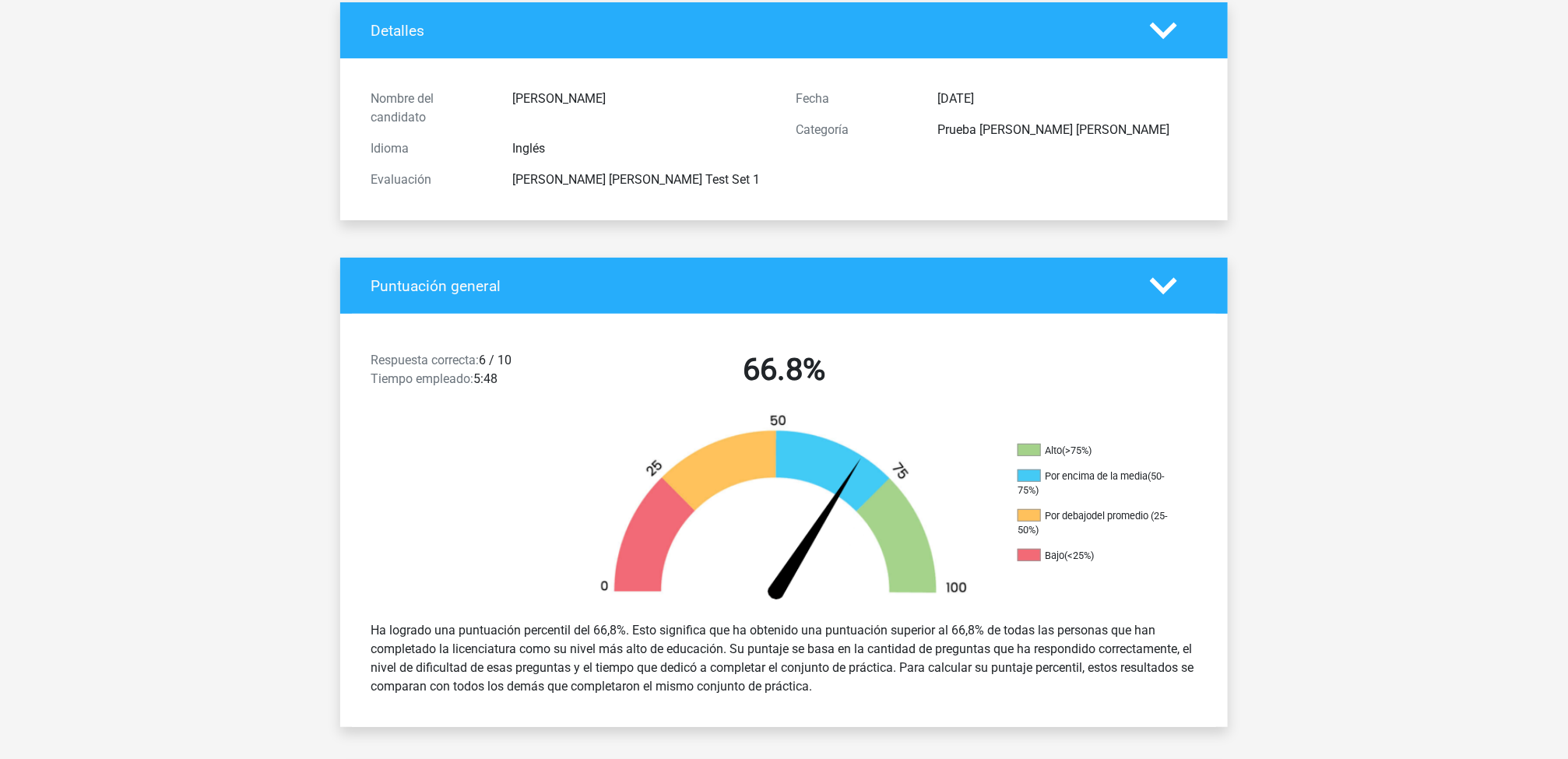
drag, startPoint x: 1244, startPoint y: 1, endPoint x: 1477, endPoint y: 122, distance: 262.5
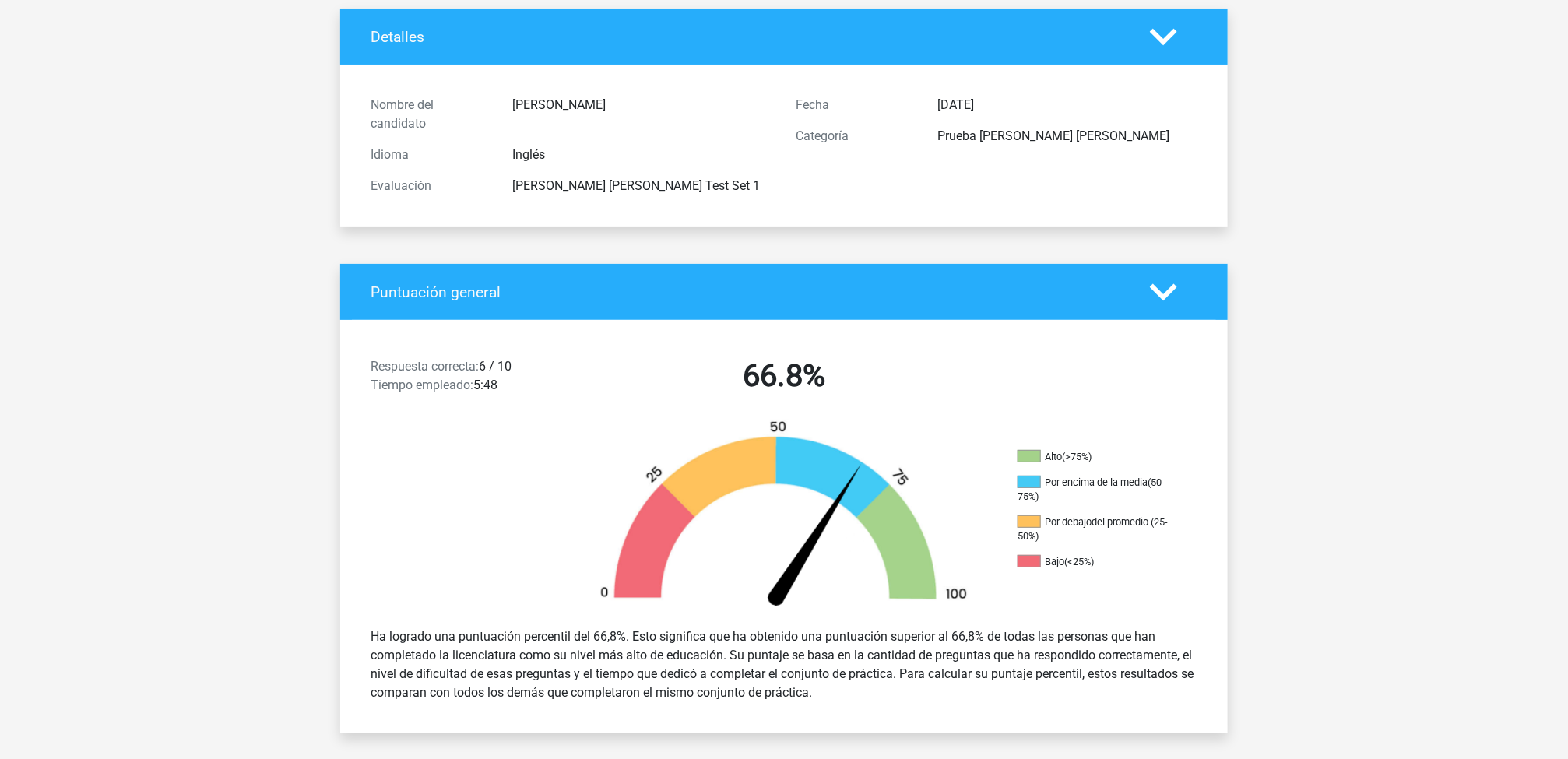
scroll to position [89, 0]
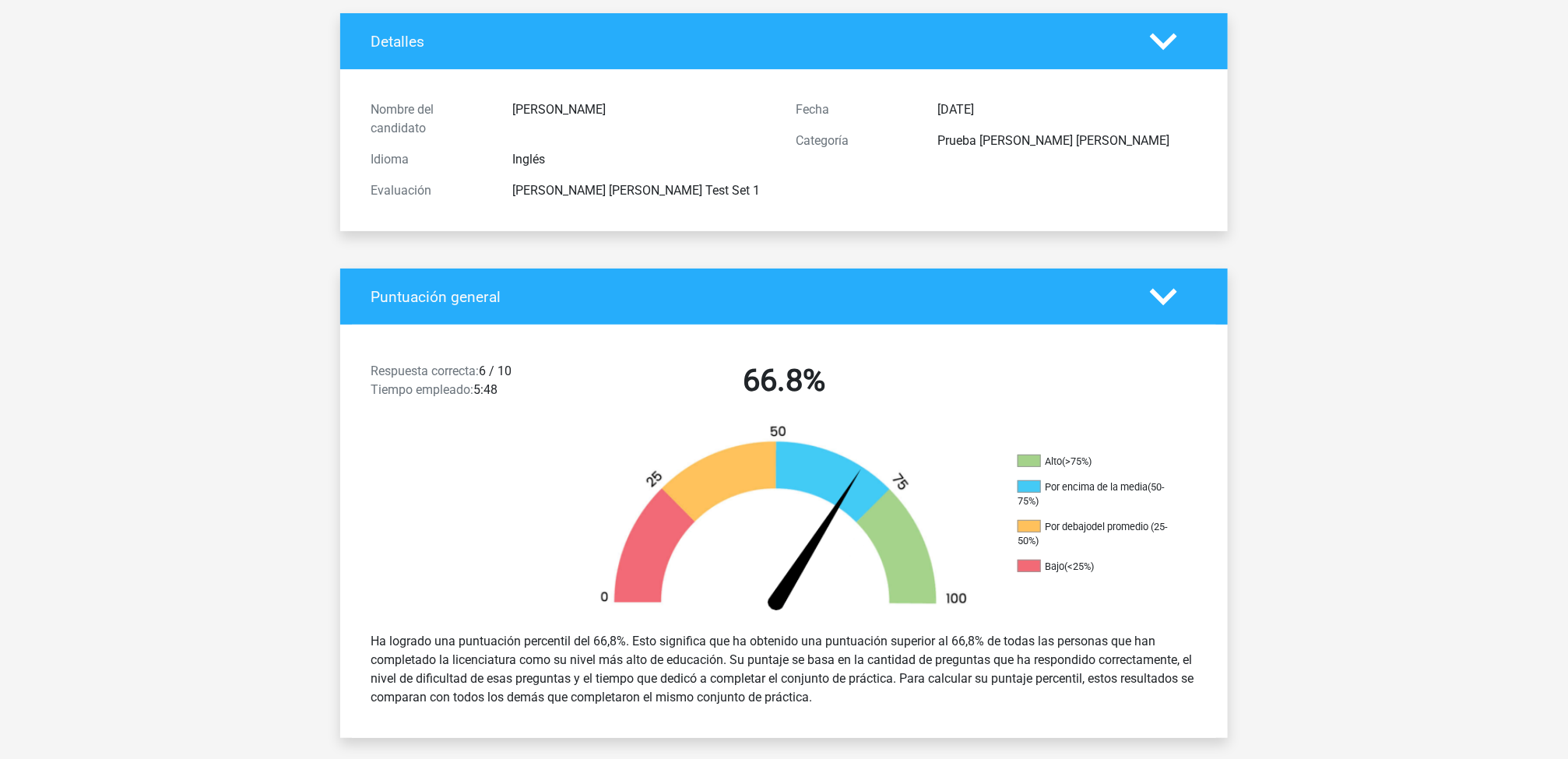
drag, startPoint x: 365, startPoint y: 638, endPoint x: 853, endPoint y: 697, distance: 491.6
click at [853, 505] on div "Ha logrado una puntuación percentil del 66,8%. Esto significa que ha obtenido u…" at bounding box center [784, 670] width 850 height 87
copy div "Ha logrado una puntuación percentil del 66,8%. Esto significa que ha obtenido u…"
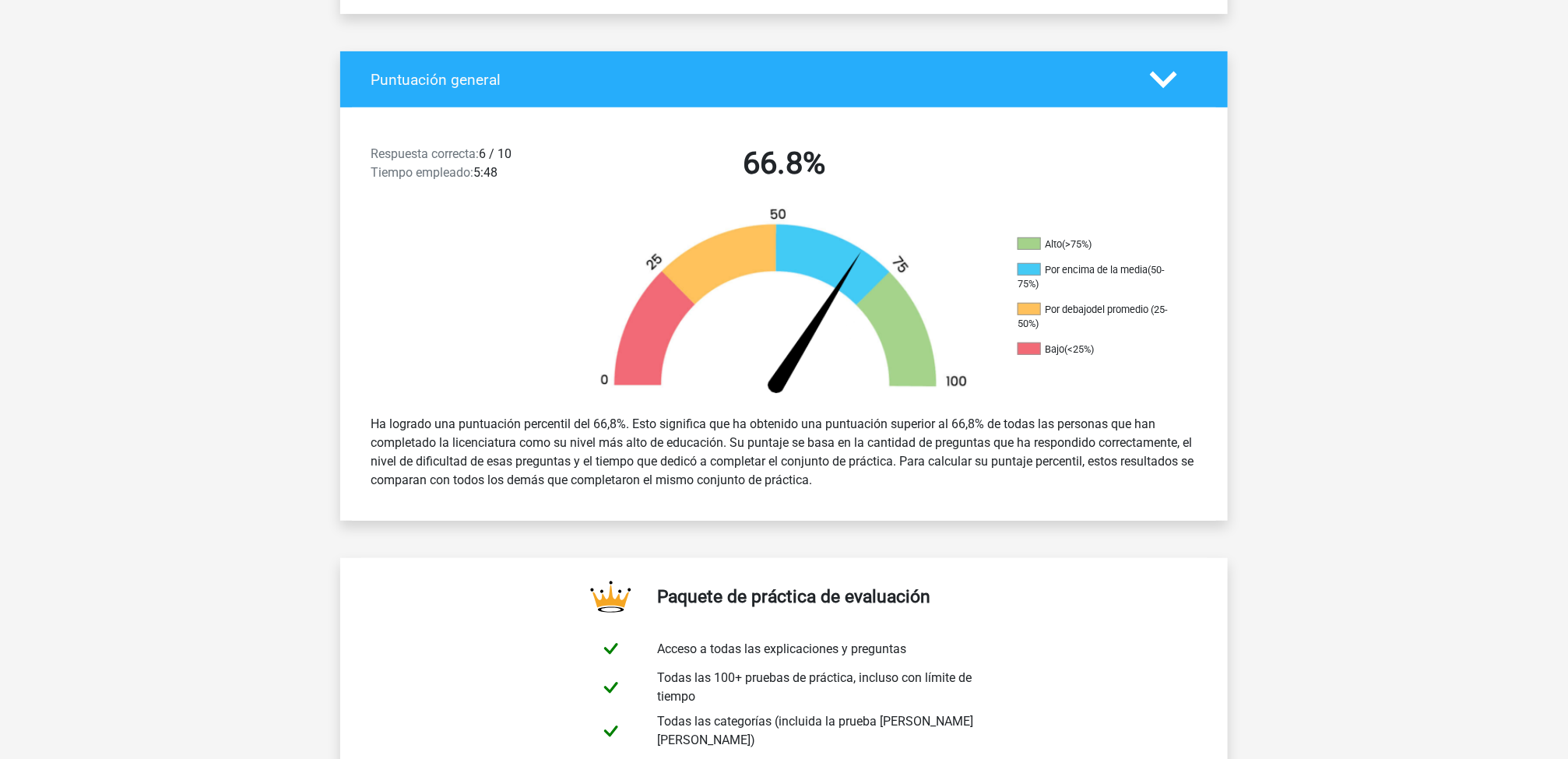
scroll to position [250, 0]
